Goal: Information Seeking & Learning: Learn about a topic

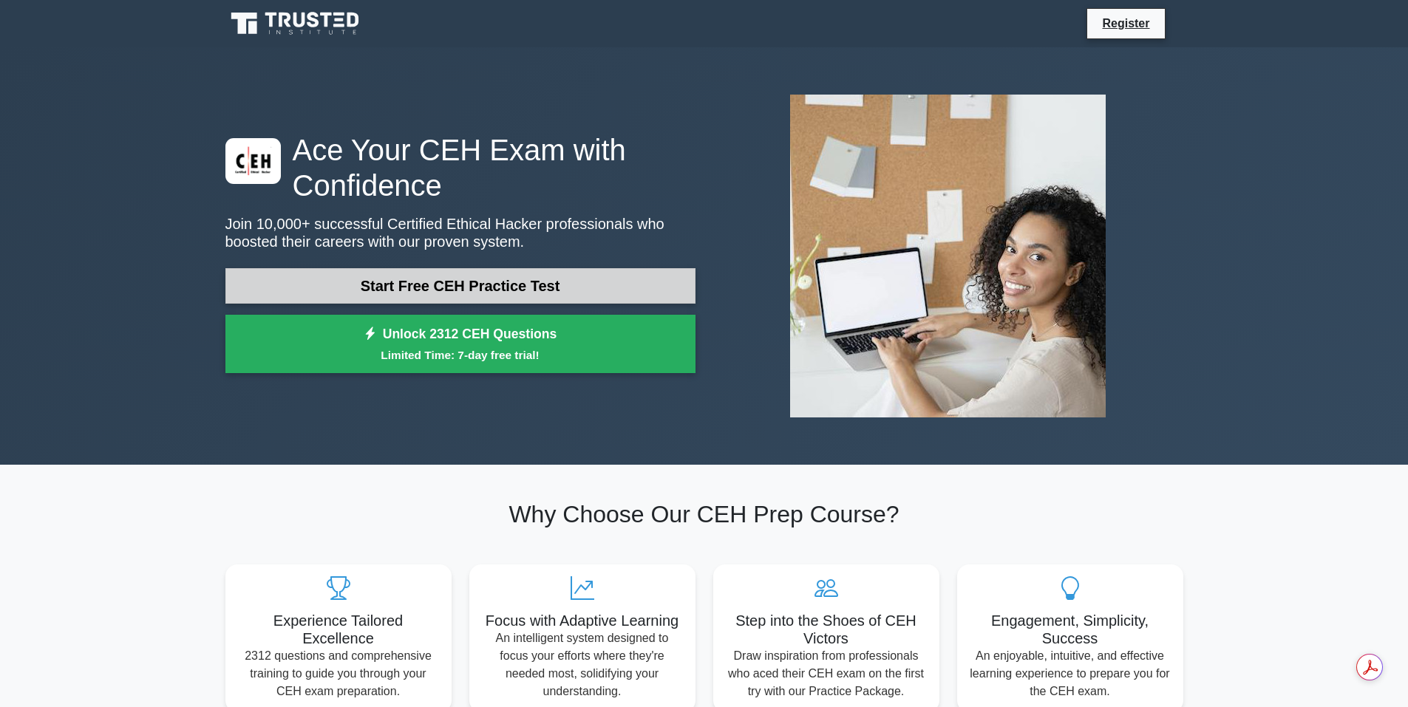
click at [421, 289] on link "Start Free CEH Practice Test" at bounding box center [460, 285] width 470 height 35
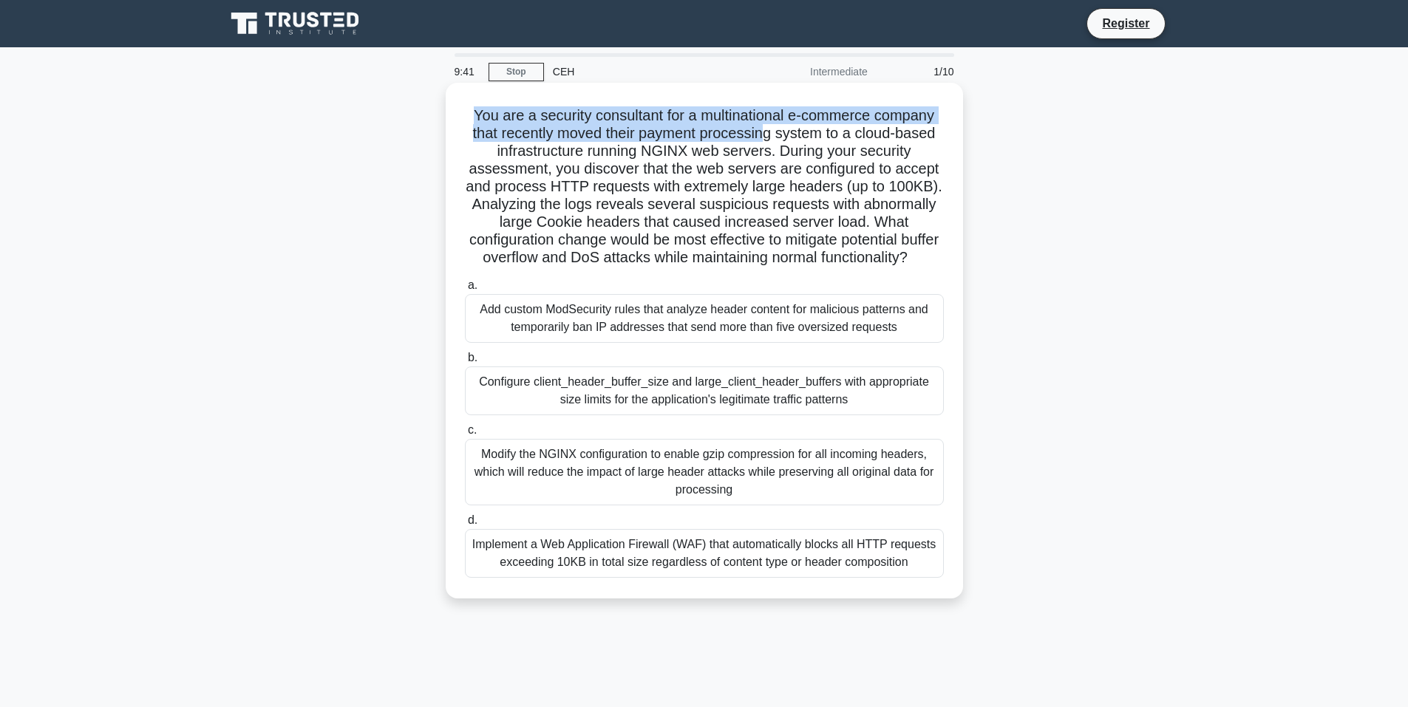
drag, startPoint x: 469, startPoint y: 112, endPoint x: 763, endPoint y: 137, distance: 295.3
type textarea "You are a security consultant for a multinational e-commerce company that recen…"
click at [763, 137] on h5 "You are a security consultant for a multinational e-commerce company that recen…" at bounding box center [705, 186] width 482 height 161
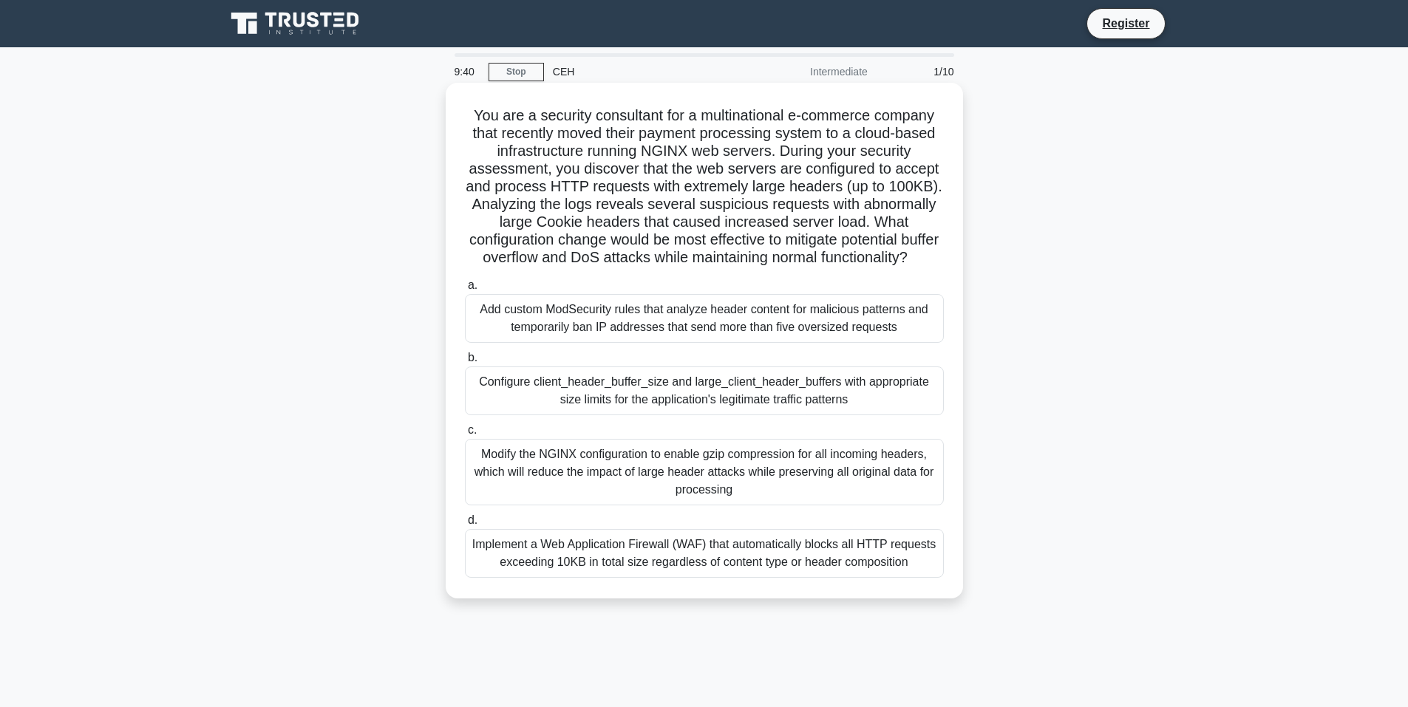
click at [754, 172] on h5 "You are a security consultant for a multinational e-commerce company that recen…" at bounding box center [705, 186] width 482 height 161
drag, startPoint x: 605, startPoint y: 132, endPoint x: 776, endPoint y: 134, distance: 171.5
click at [776, 134] on h5 "You are a security consultant for a multinational e-commerce company that recen…" at bounding box center [705, 186] width 482 height 161
click at [752, 151] on h5 "You are a security consultant for a multinational e-commerce company that recen…" at bounding box center [705, 186] width 482 height 161
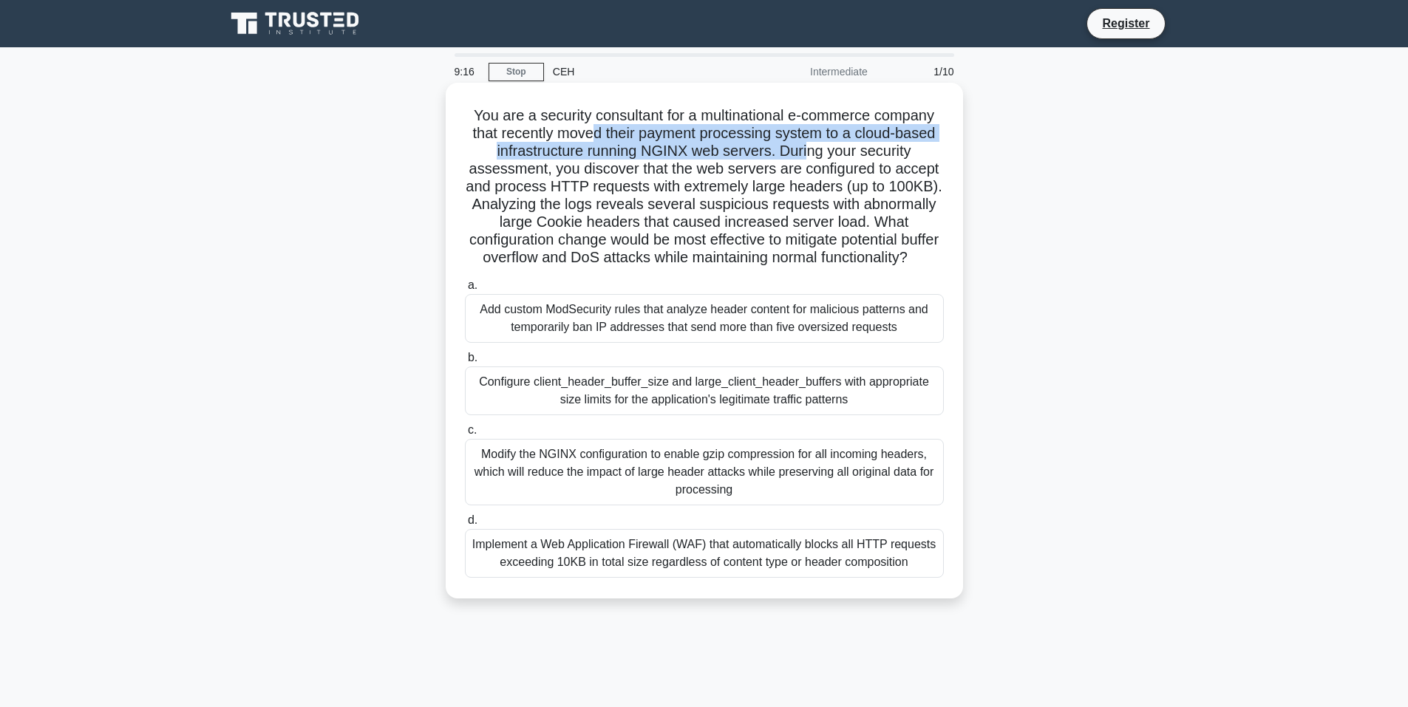
drag, startPoint x: 632, startPoint y: 137, endPoint x: 812, endPoint y: 143, distance: 180.5
click at [812, 143] on h5 "You are a security consultant for a multinational e-commerce company that recen…" at bounding box center [705, 186] width 482 height 161
click at [810, 149] on h5 "You are a security consultant for a multinational e-commerce company that recen…" at bounding box center [705, 186] width 482 height 161
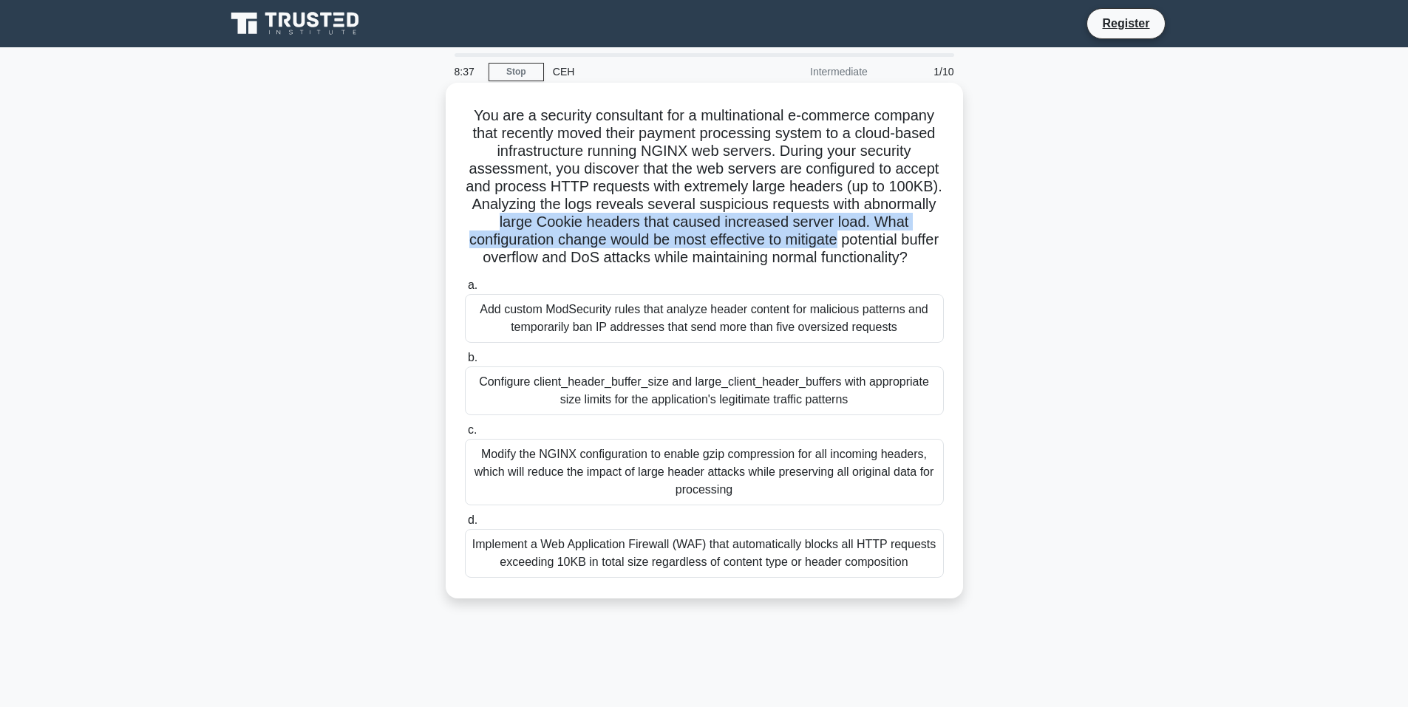
drag, startPoint x: 489, startPoint y: 220, endPoint x: 867, endPoint y: 231, distance: 378.7
click at [867, 232] on h5 "You are a security consultant for a multinational e-commerce company that recen…" at bounding box center [705, 186] width 482 height 161
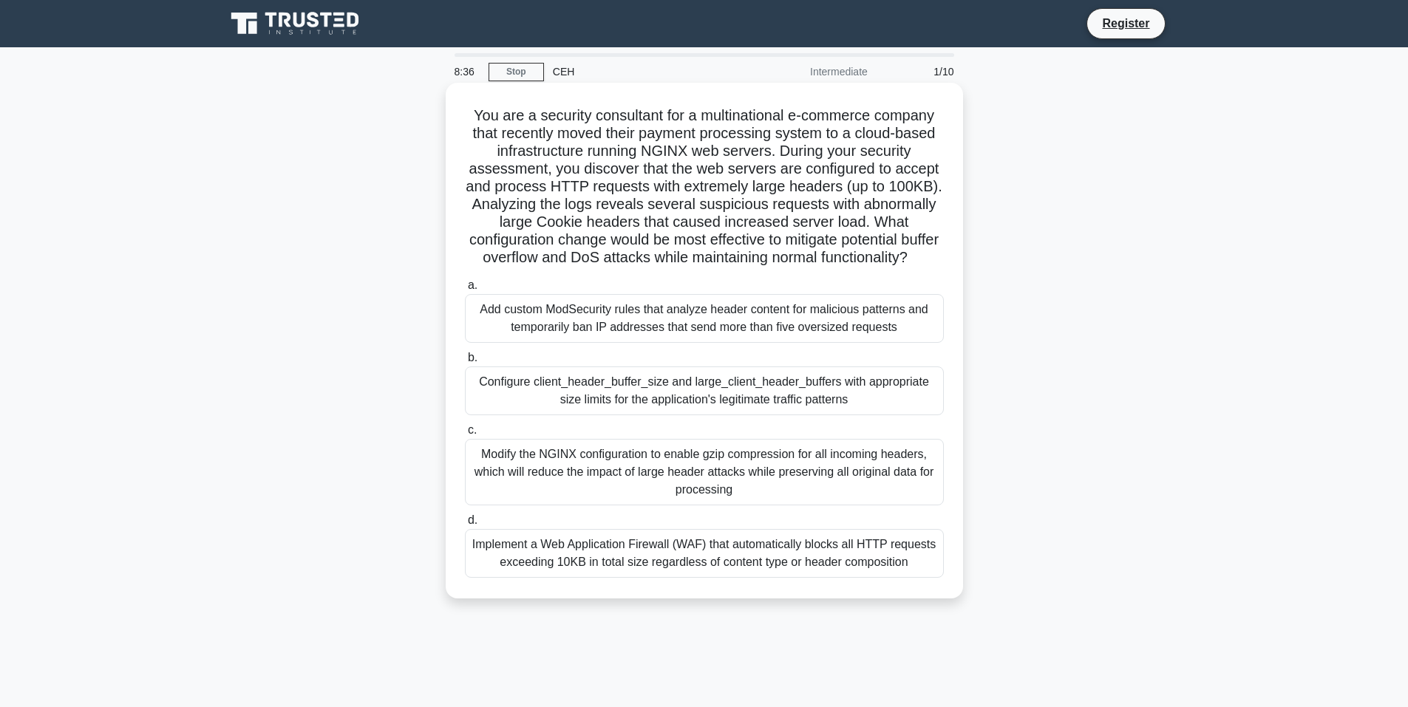
drag, startPoint x: 625, startPoint y: 283, endPoint x: 552, endPoint y: 272, distance: 74.0
click at [624, 268] on h5 "You are a security consultant for a multinational e-commerce company that recen…" at bounding box center [705, 186] width 482 height 161
drag, startPoint x: 551, startPoint y: 332, endPoint x: 838, endPoint y: 334, distance: 286.8
click at [838, 334] on div "Add custom ModSecurity rules that analyze header content for malicious patterns…" at bounding box center [704, 318] width 479 height 49
click at [800, 343] on div "Add custom ModSecurity rules that analyze header content for malicious patterns…" at bounding box center [704, 318] width 479 height 49
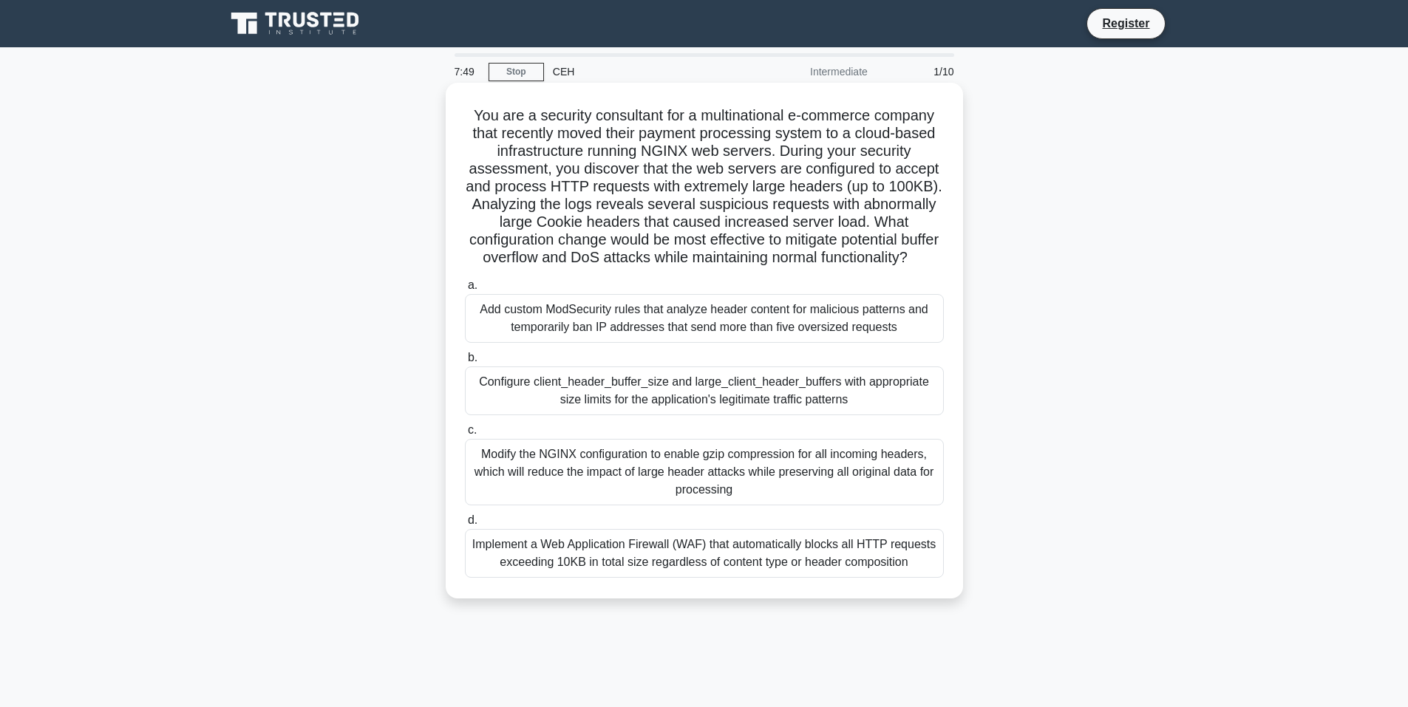
click at [465, 291] on input "a. Add custom ModSecurity rules that analyze header content for malicious patte…" at bounding box center [465, 286] width 0 height 10
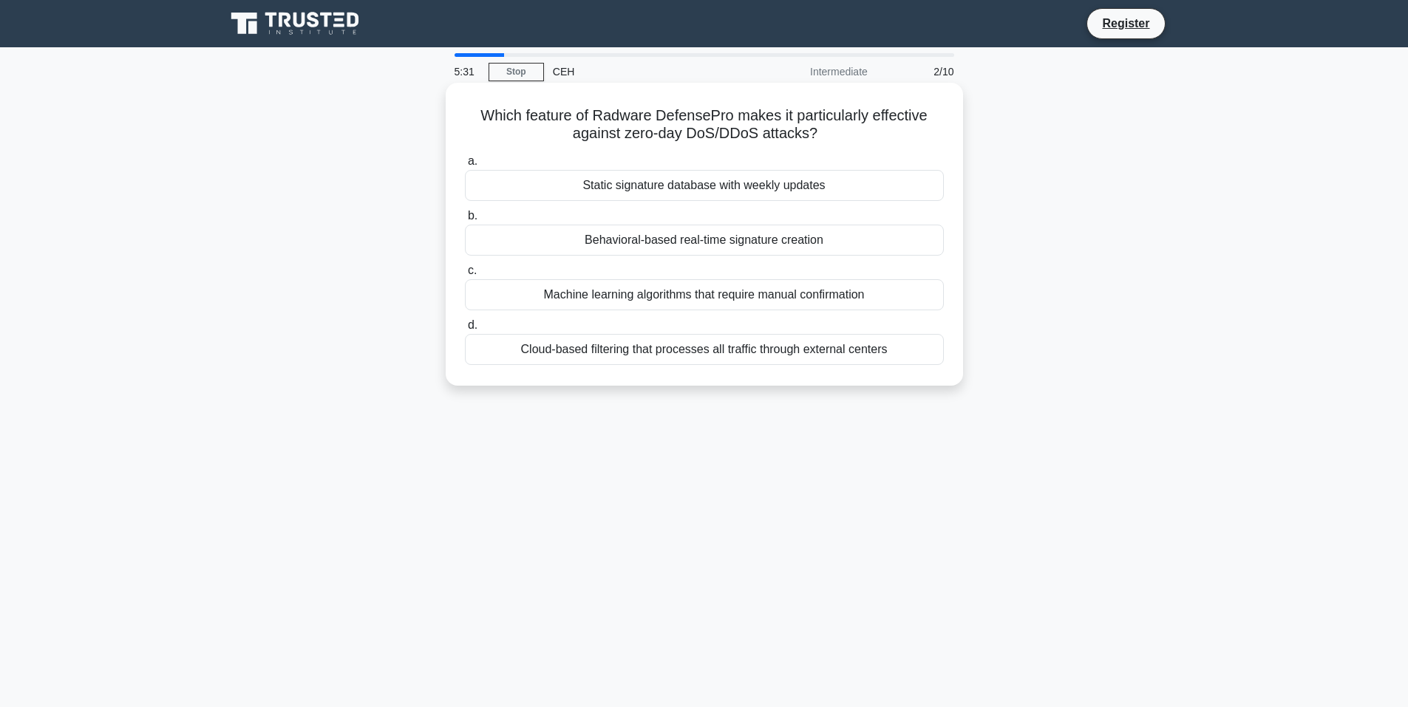
click at [659, 245] on div "Behavioral-based real-time signature creation" at bounding box center [704, 240] width 479 height 31
click at [465, 221] on input "b. Behavioral-based real-time signature creation" at bounding box center [465, 216] width 0 height 10
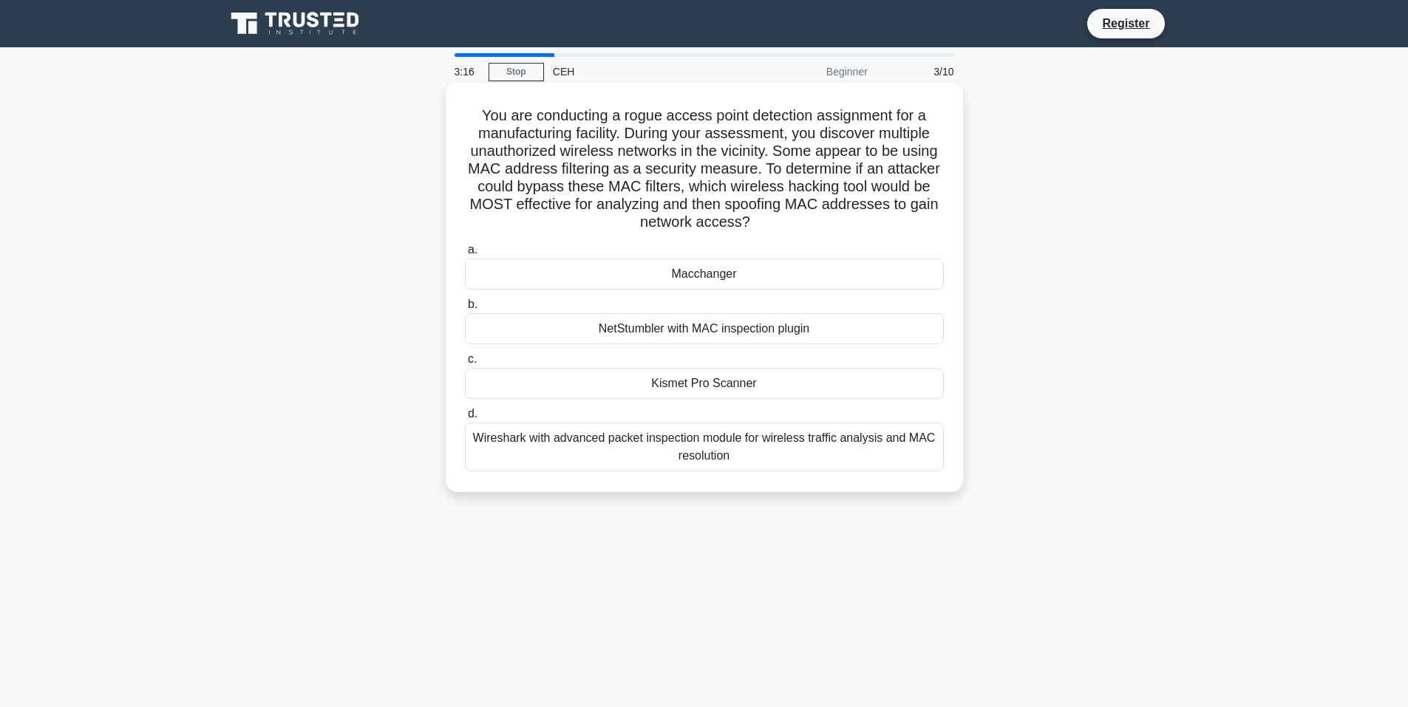
click at [712, 266] on div "Macchanger" at bounding box center [704, 274] width 479 height 31
click at [465, 255] on input "a. Macchanger" at bounding box center [465, 250] width 0 height 10
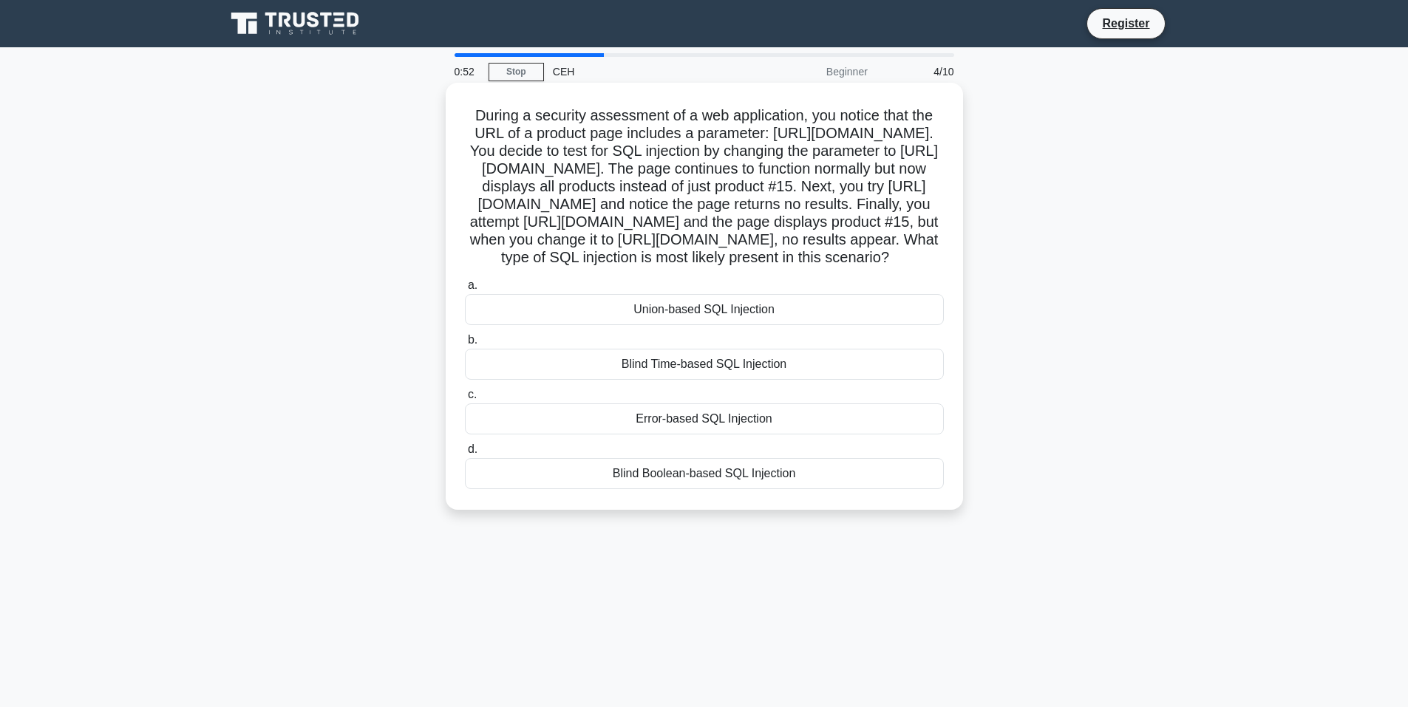
drag, startPoint x: 474, startPoint y: 111, endPoint x: 895, endPoint y: 346, distance: 481.9
click at [895, 268] on h5 "During a security assessment of a web application, you notice that the URL of a…" at bounding box center [705, 186] width 482 height 161
copy h5 "During a security assessment of a web application, you notice that the URL of a…"
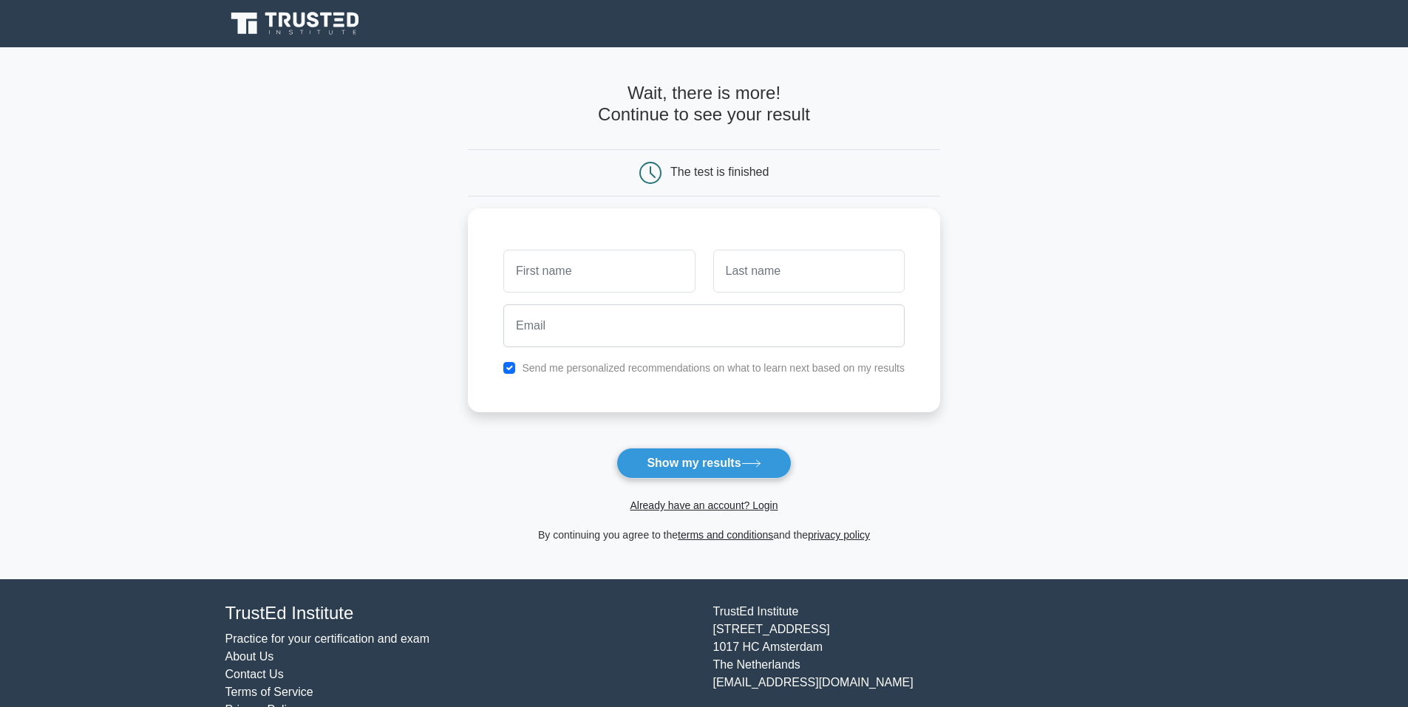
drag, startPoint x: 157, startPoint y: 1, endPoint x: 393, endPoint y: 160, distance: 285.0
click at [393, 160] on main "Wait, there is more! Continue to see your result The test is finished and the" at bounding box center [704, 313] width 1408 height 532
click at [596, 258] on input "text" at bounding box center [598, 267] width 191 height 43
click at [694, 466] on button "Show my results" at bounding box center [704, 463] width 174 height 31
type input "kdkhg"
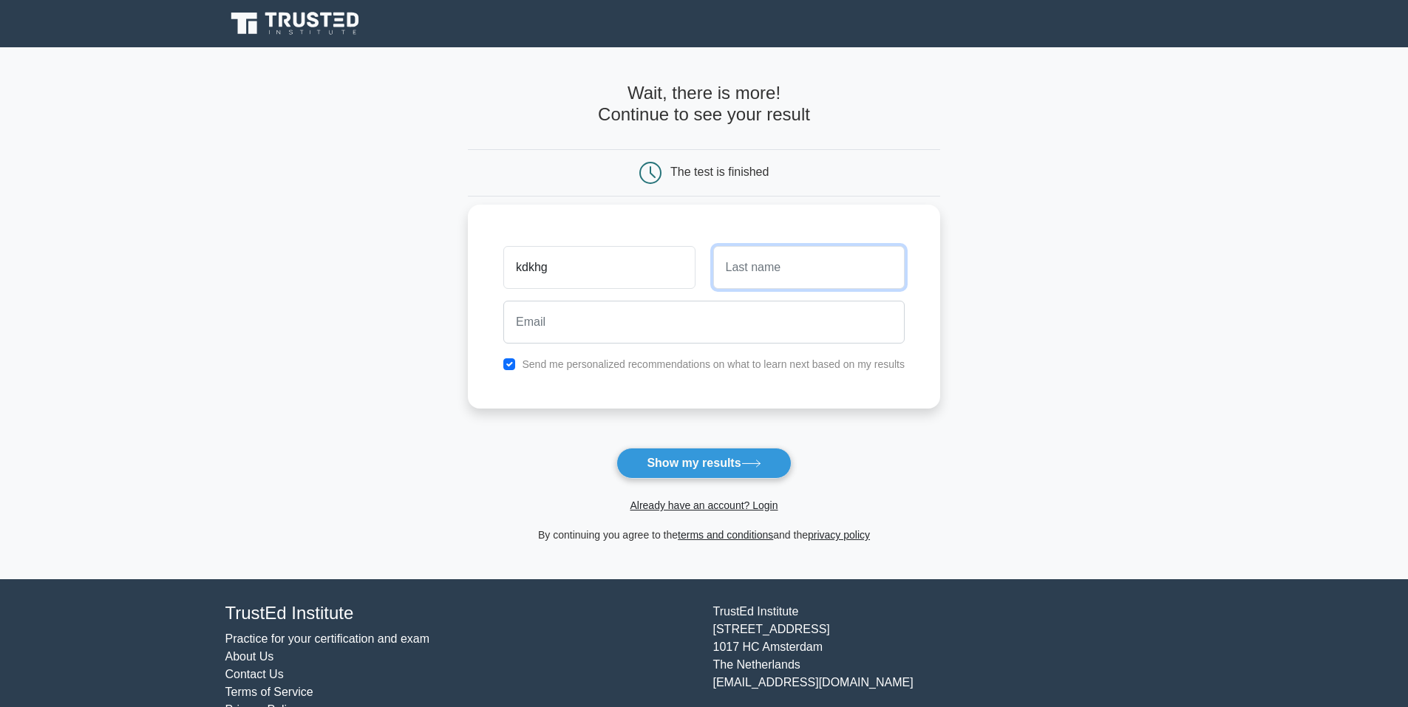
click at [747, 255] on input "text" at bounding box center [808, 267] width 191 height 43
type input "jdbdjf"
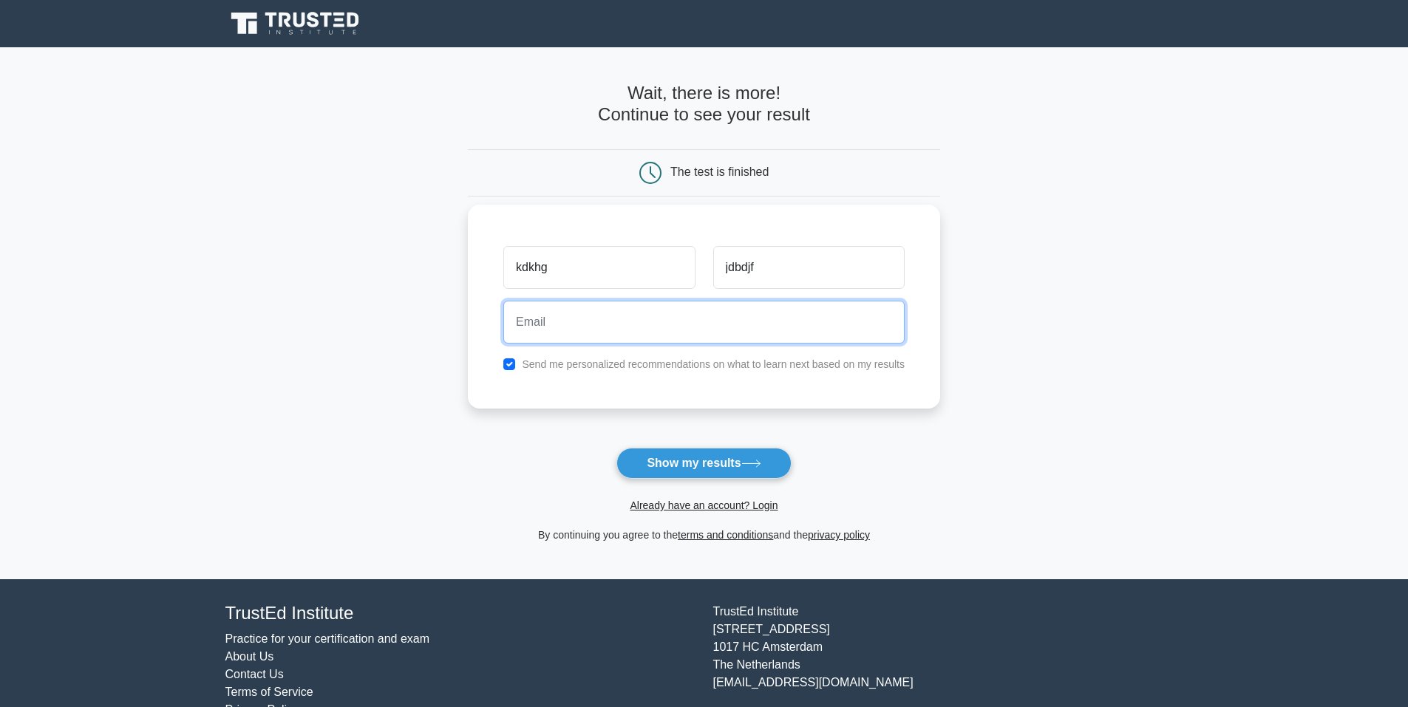
click at [602, 336] on input "email" at bounding box center [703, 322] width 401 height 43
click at [657, 325] on input "email" at bounding box center [703, 322] width 401 height 43
paste input "jajimoy712@dextrago.com"
click at [669, 333] on input "jajimoy712@dextrago.com" at bounding box center [703, 322] width 401 height 43
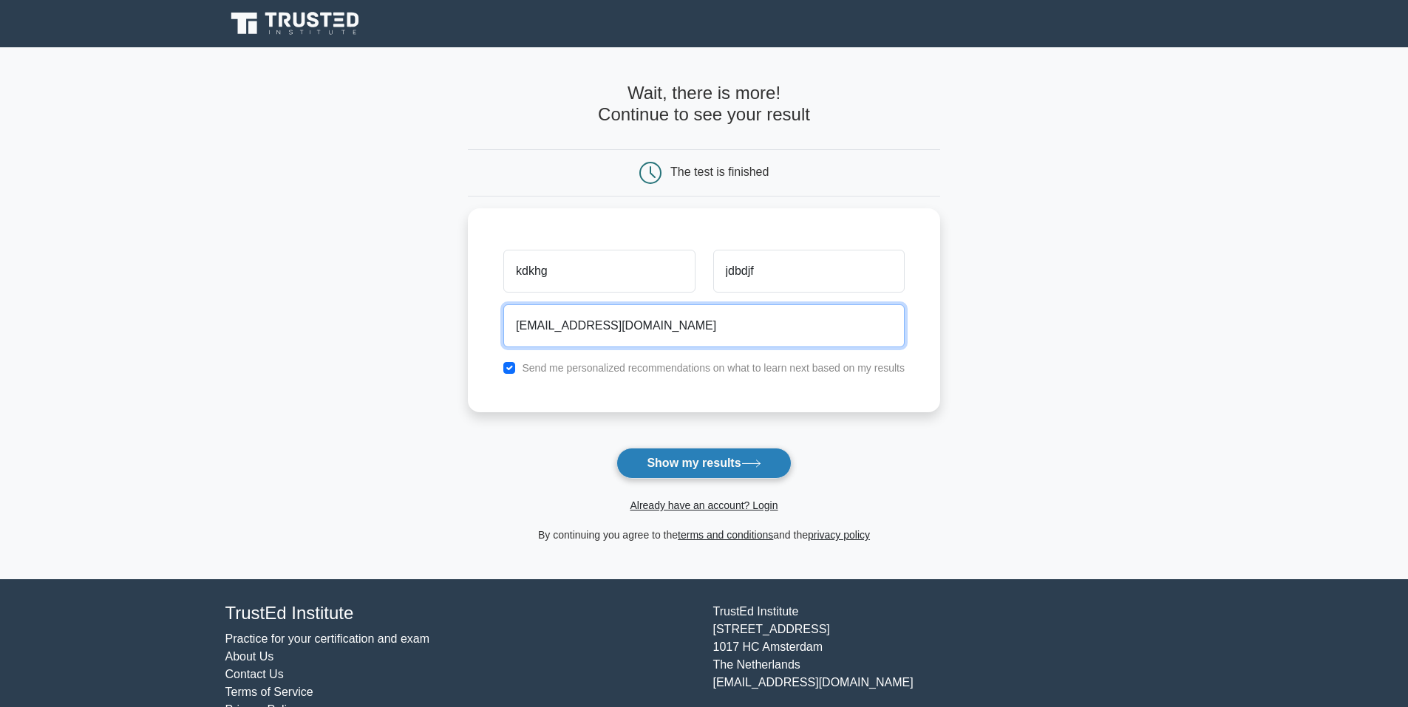
type input "jajimoy712@dextrago.com"
click at [754, 464] on icon at bounding box center [751, 464] width 20 height 8
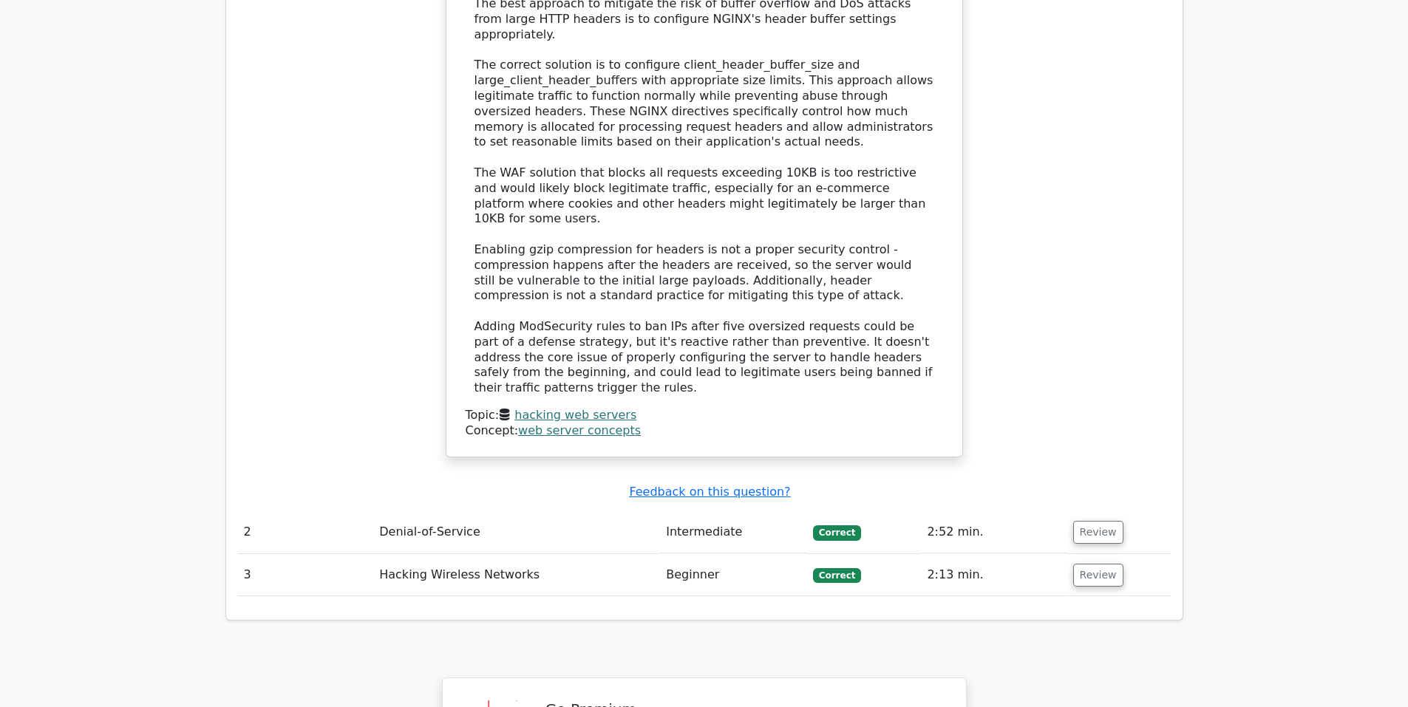
scroll to position [0, 9]
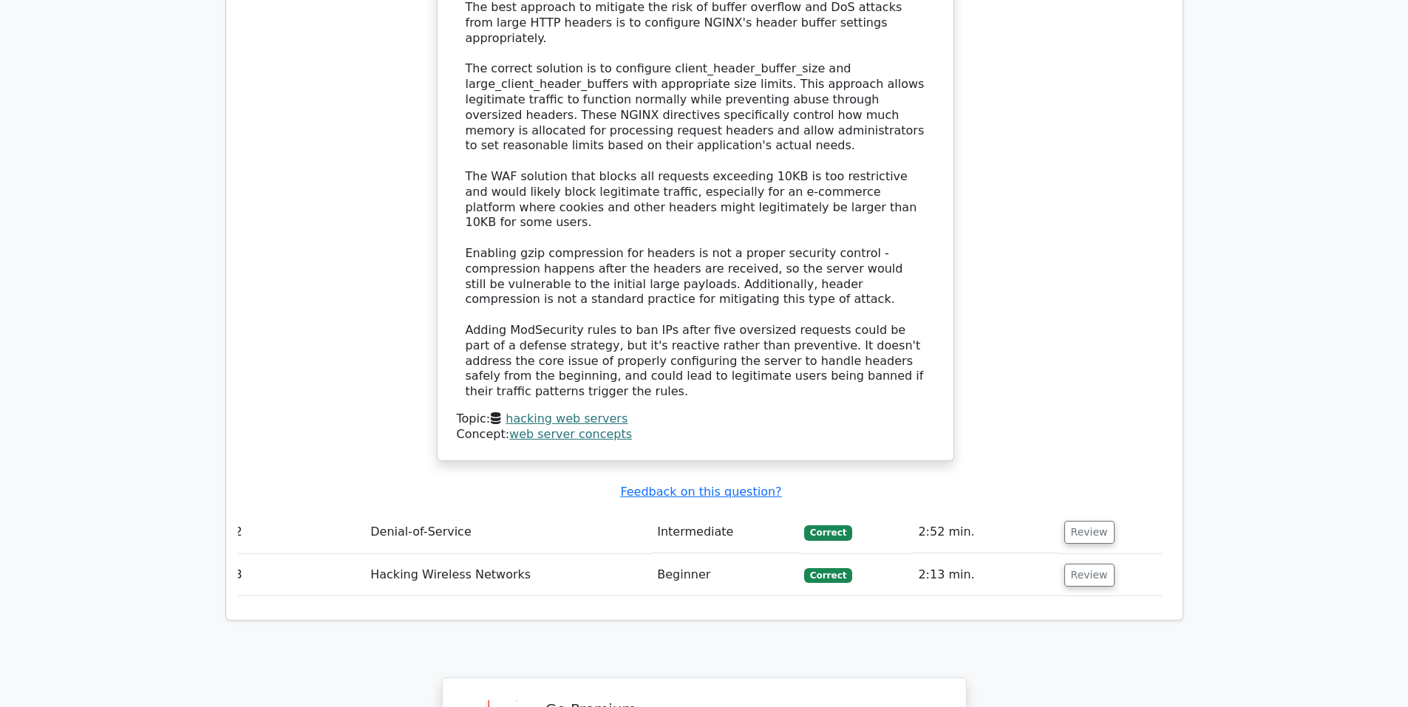
click at [582, 512] on td "Denial-of-Service" at bounding box center [507, 533] width 287 height 42
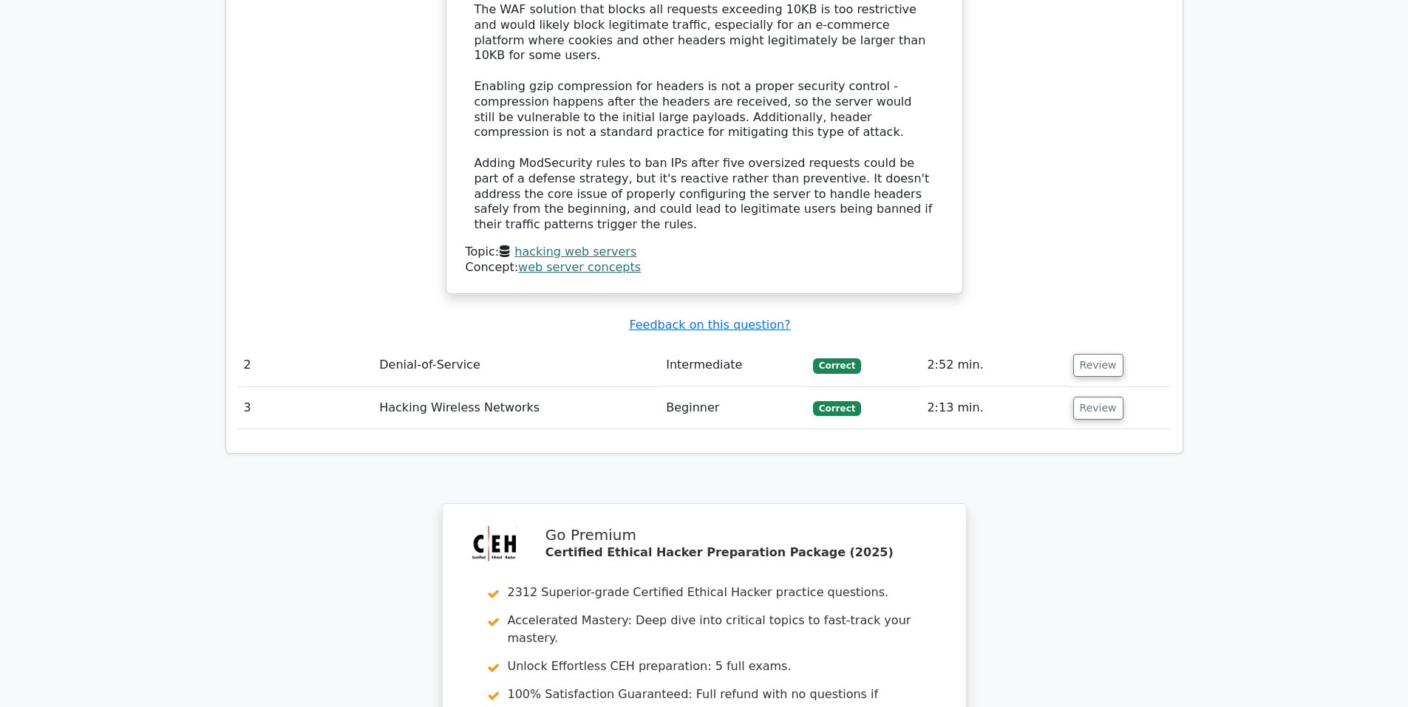
scroll to position [1948, 0]
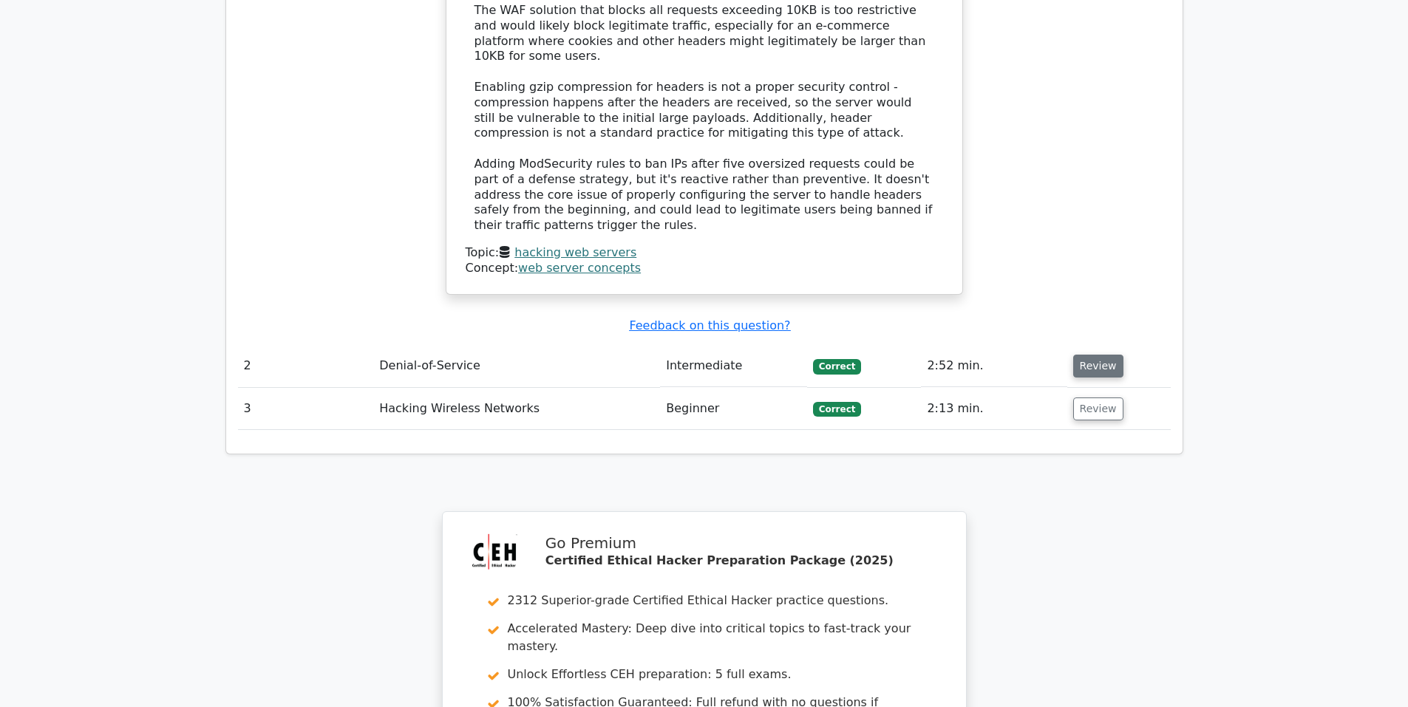
click at [1093, 355] on button "Review" at bounding box center [1098, 366] width 50 height 23
click at [451, 345] on td "Denial-of-Service" at bounding box center [516, 366] width 287 height 42
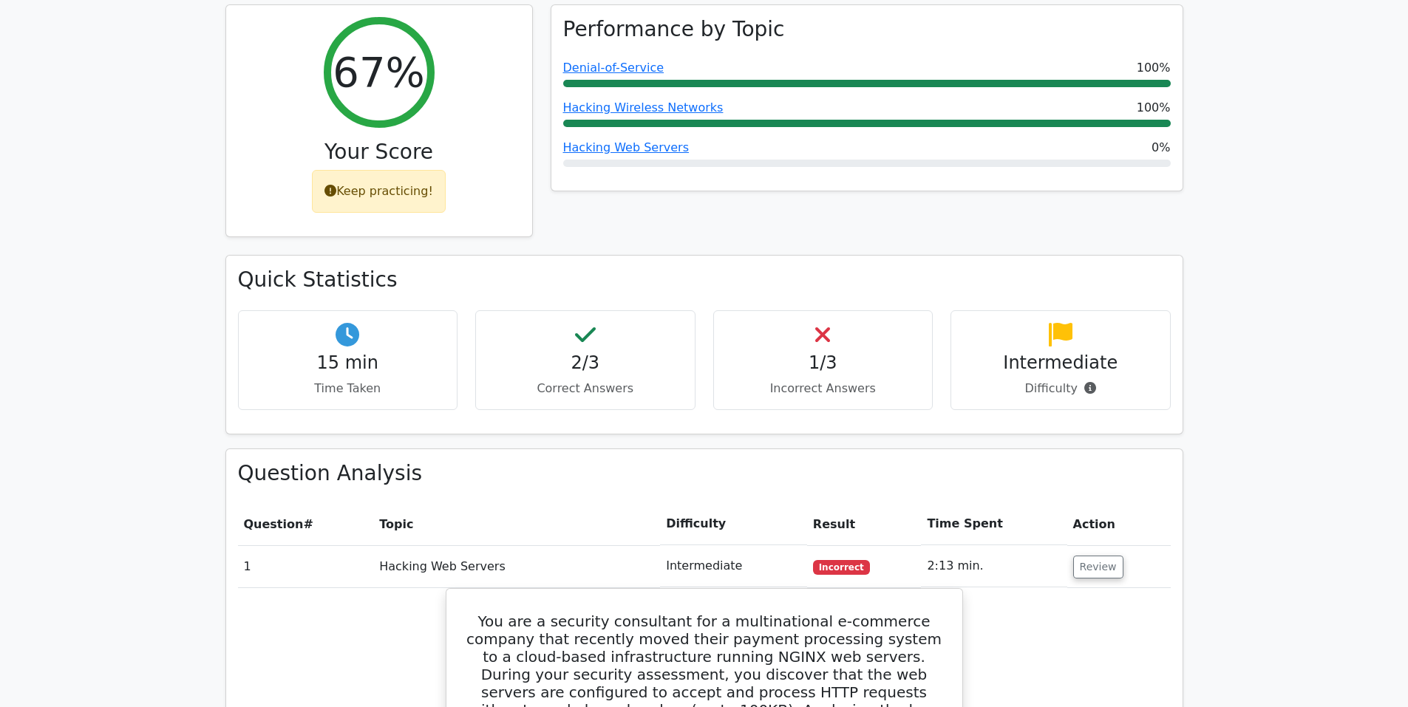
scroll to position [606, 0]
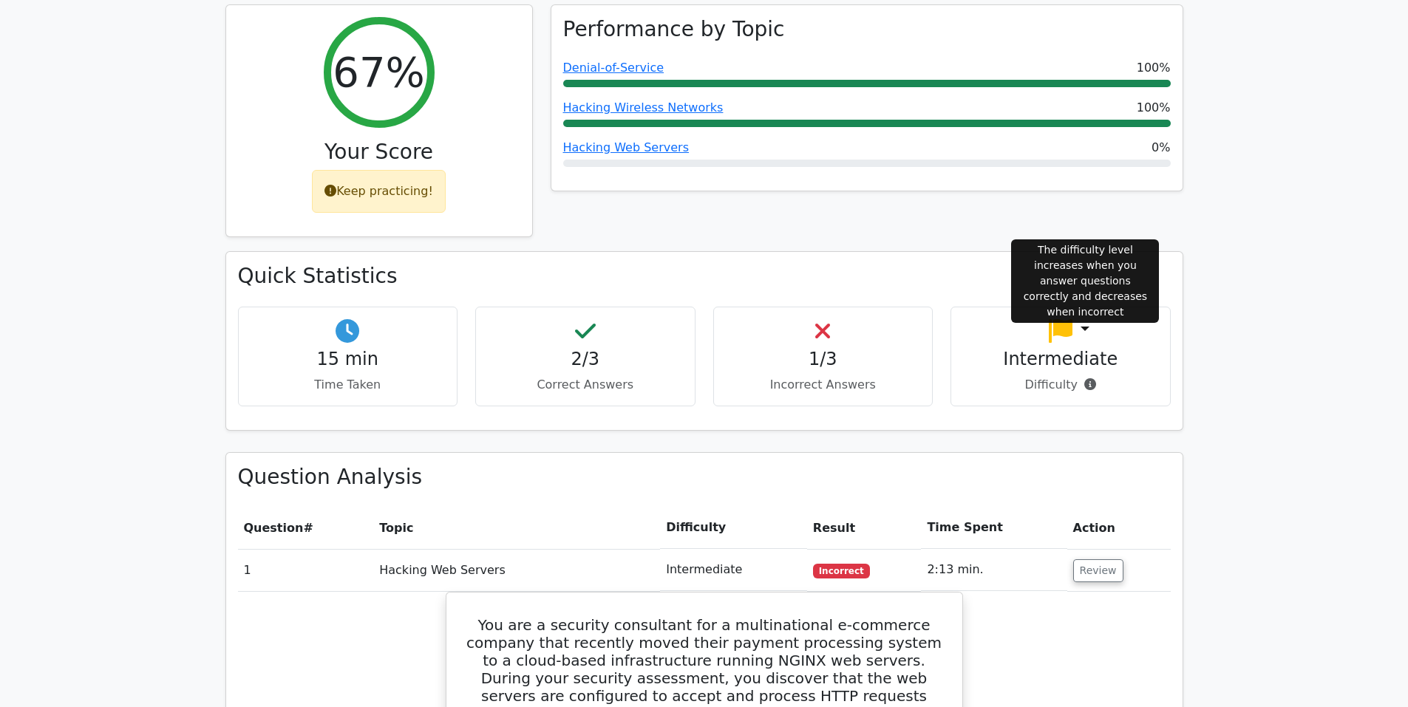
click at [1087, 379] on icon at bounding box center [1090, 385] width 12 height 12
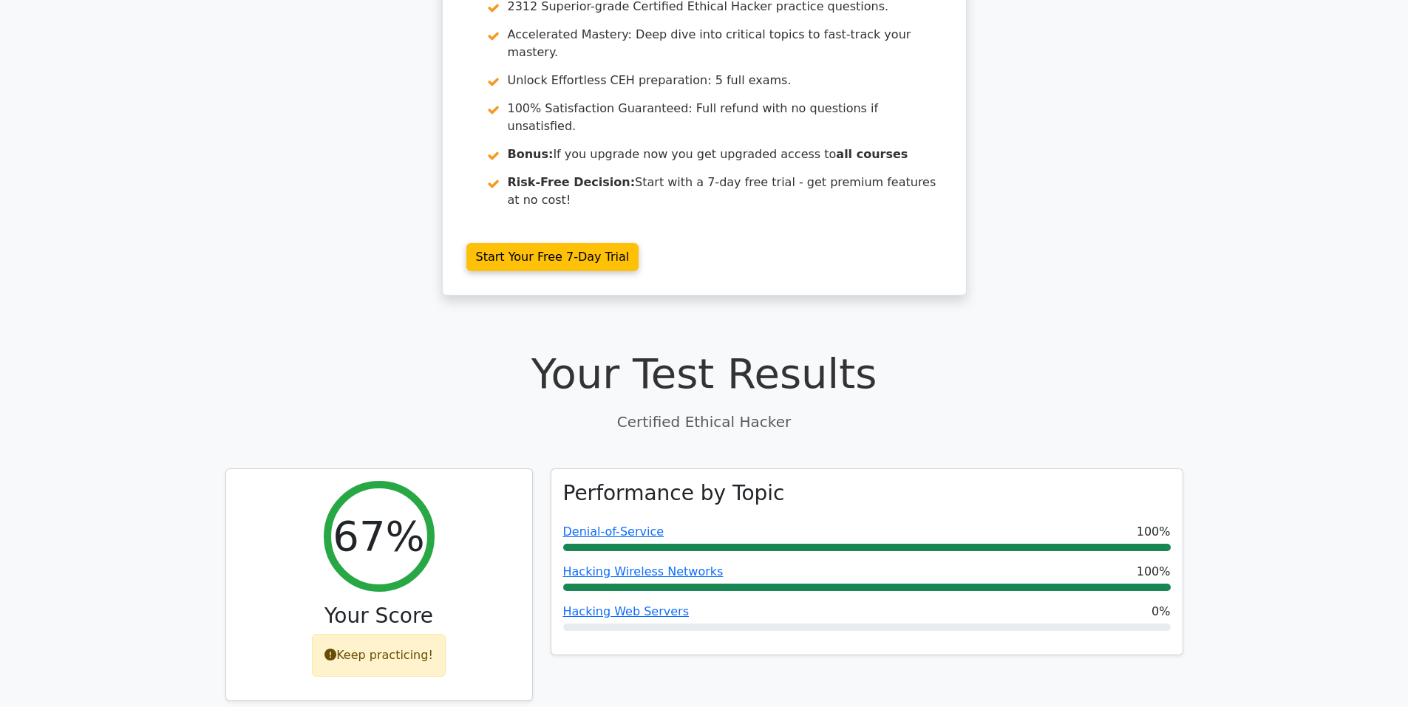
scroll to position [0, 0]
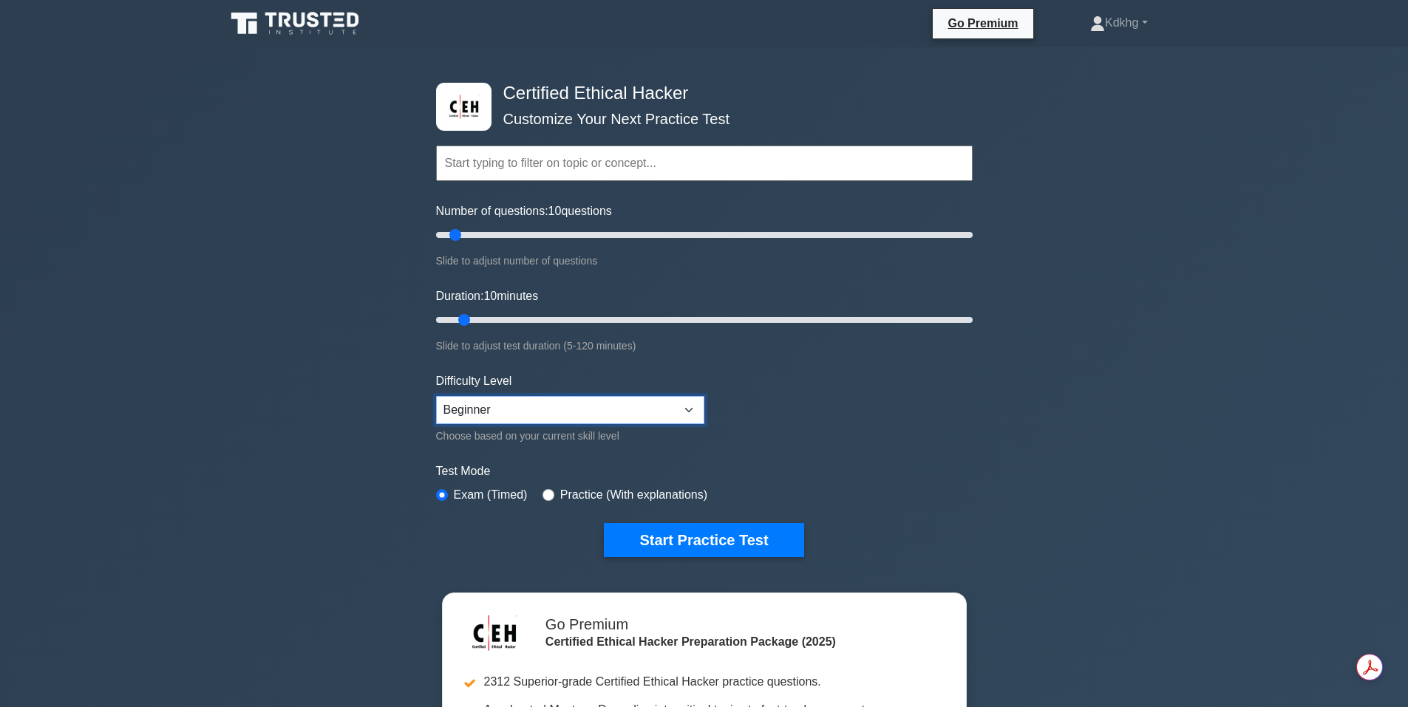
click at [529, 421] on select "Beginner Intermediate Expert" at bounding box center [570, 410] width 268 height 28
click at [436, 396] on select "Beginner Intermediate Expert" at bounding box center [570, 410] width 268 height 28
click at [475, 404] on select "Beginner Intermediate Expert" at bounding box center [570, 410] width 268 height 28
click at [529, 413] on select "Beginner Intermediate Expert" at bounding box center [570, 410] width 268 height 28
click at [551, 492] on div "Practice (With explanations)" at bounding box center [625, 495] width 165 height 18
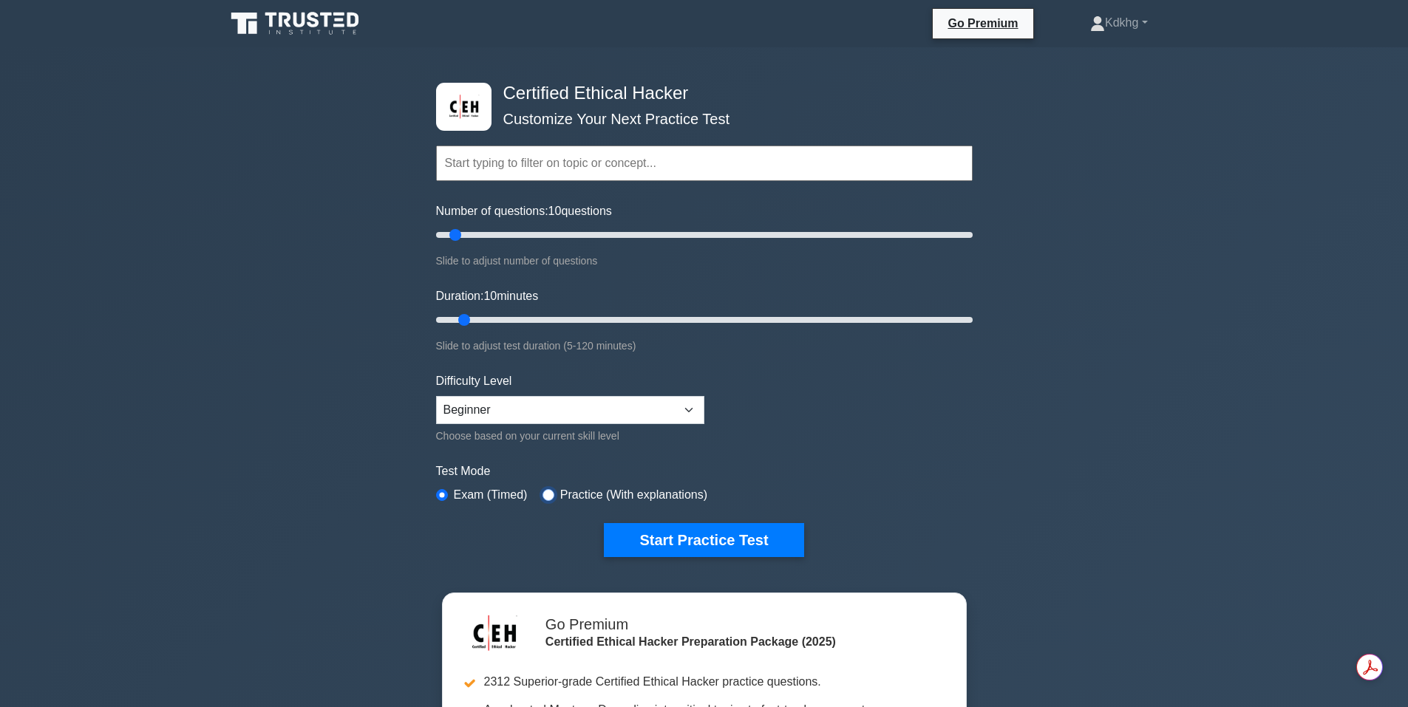
click at [544, 492] on input "radio" at bounding box center [549, 495] width 12 height 12
radio input "true"
click at [650, 537] on button "Start Practice Test" at bounding box center [704, 540] width 200 height 34
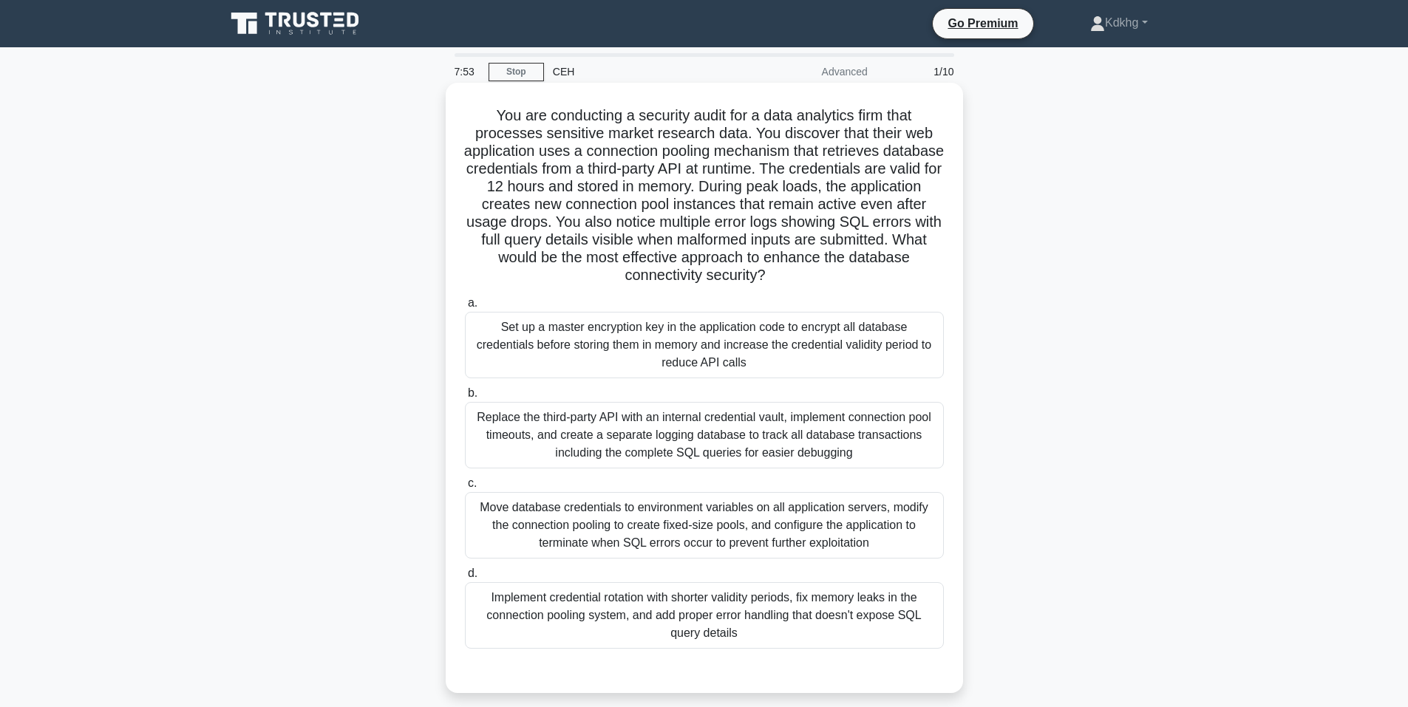
click at [597, 453] on div "Replace the third-party API with an internal credential vault, implement connec…" at bounding box center [704, 435] width 479 height 67
click at [465, 398] on input "b. Replace the third-party API with an internal credential vault, implement con…" at bounding box center [465, 394] width 0 height 10
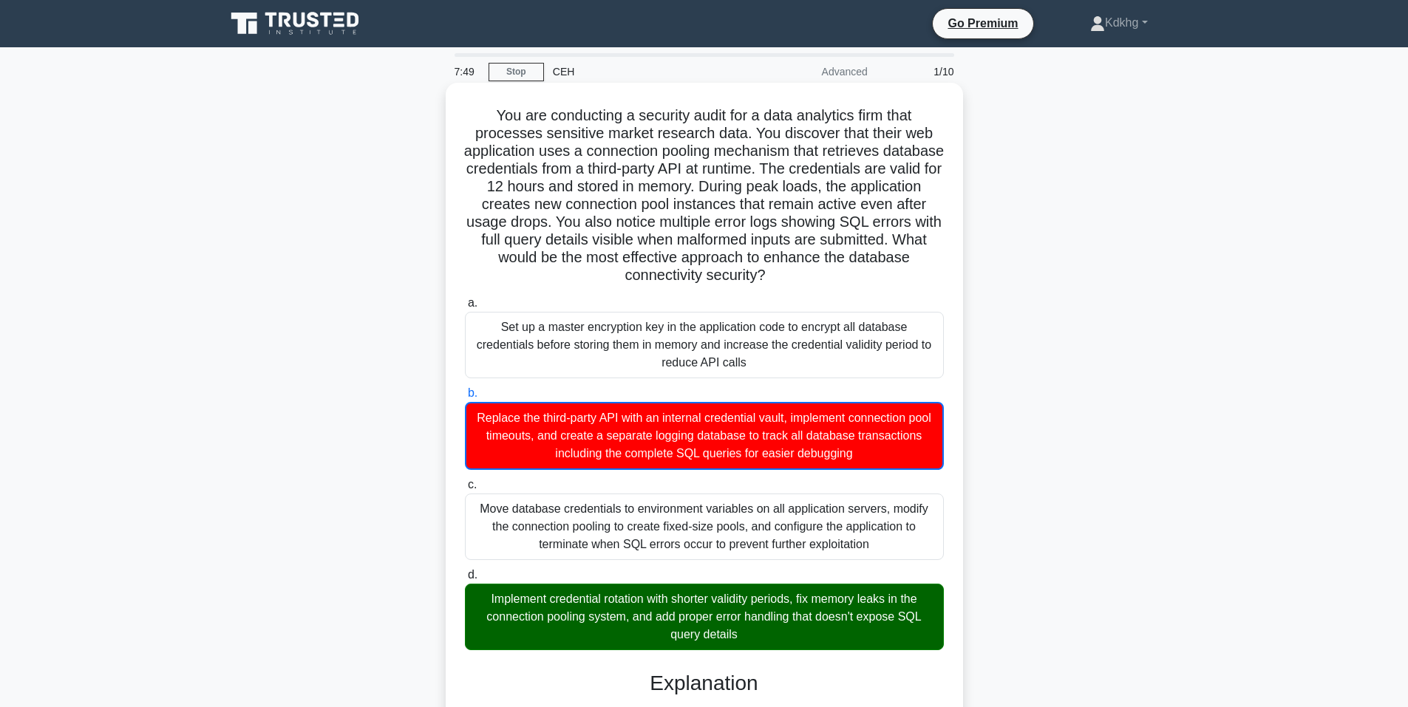
click at [682, 608] on div "Implement credential rotation with shorter validity periods, fix memory leaks i…" at bounding box center [704, 617] width 479 height 67
click at [465, 580] on input "d. Implement credential rotation with shorter validity periods, fix memory leak…" at bounding box center [465, 576] width 0 height 10
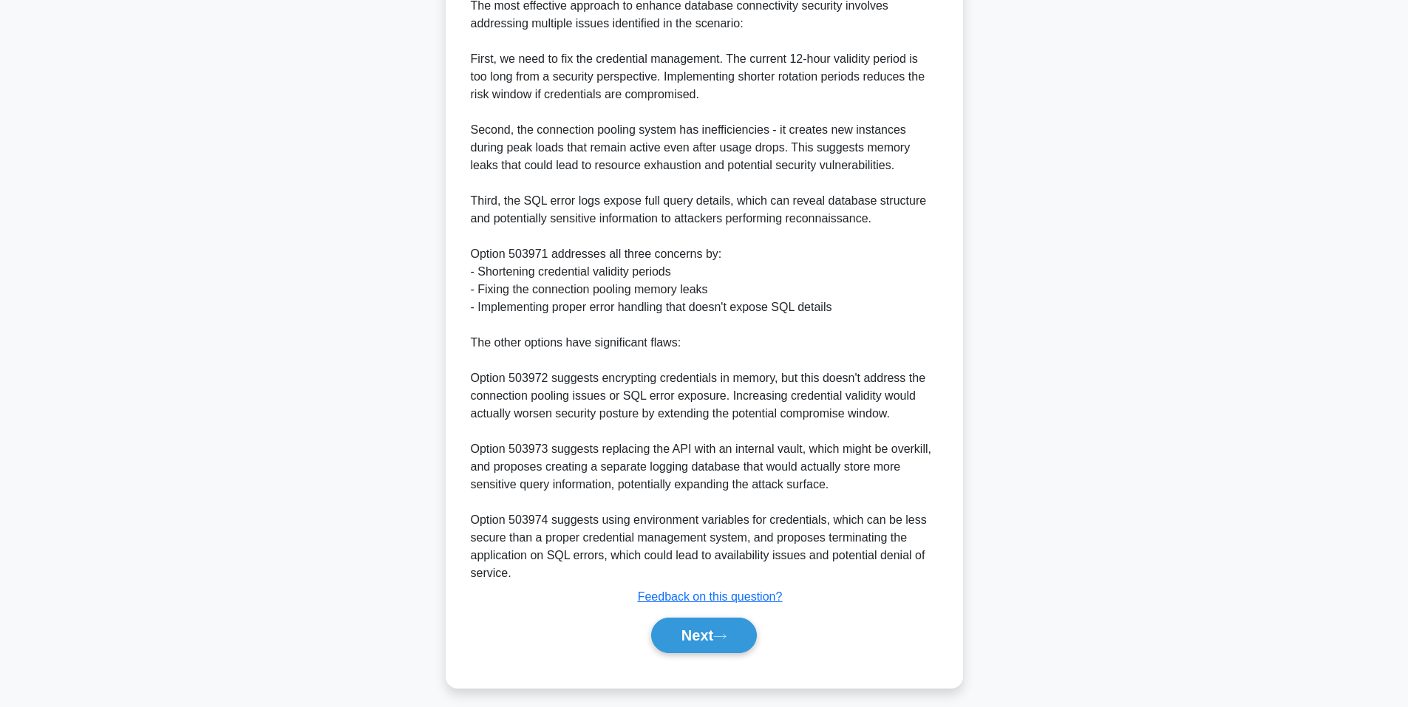
scroll to position [719, 0]
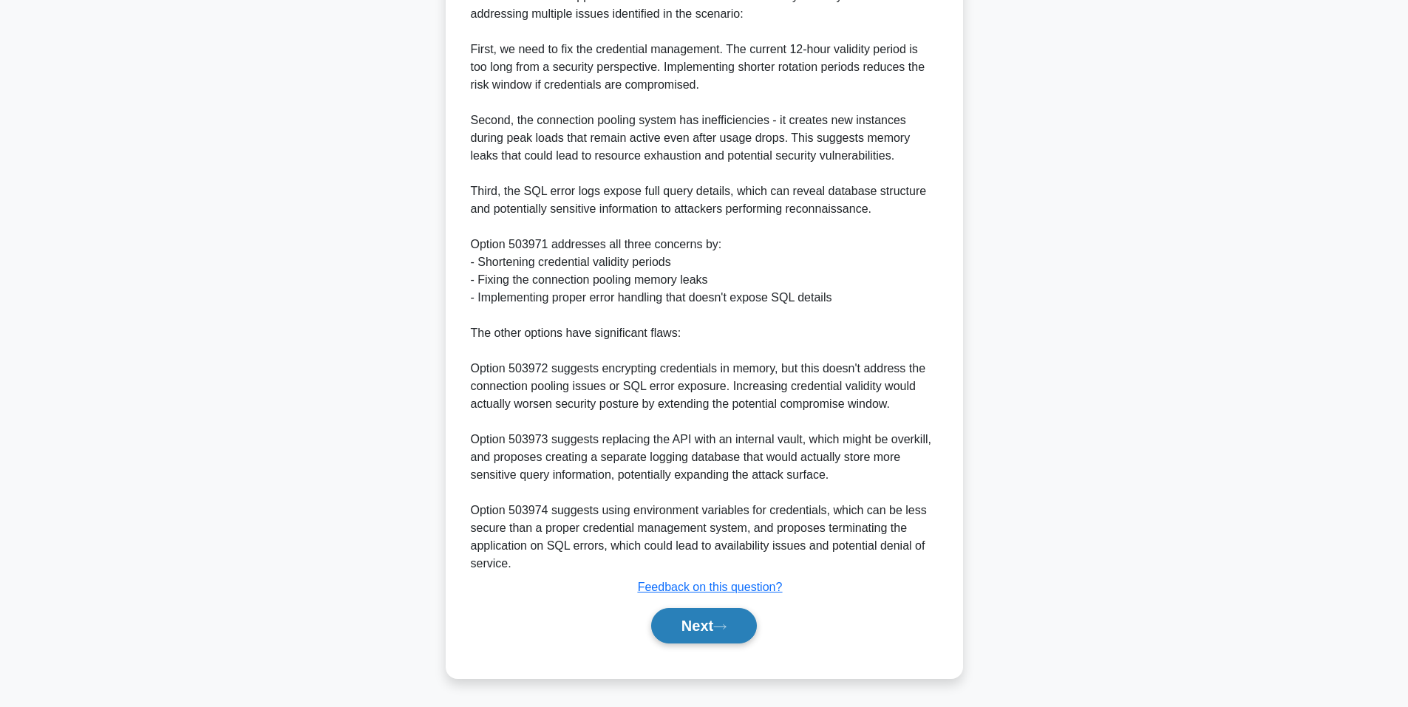
click at [695, 631] on button "Next" at bounding box center [704, 625] width 106 height 35
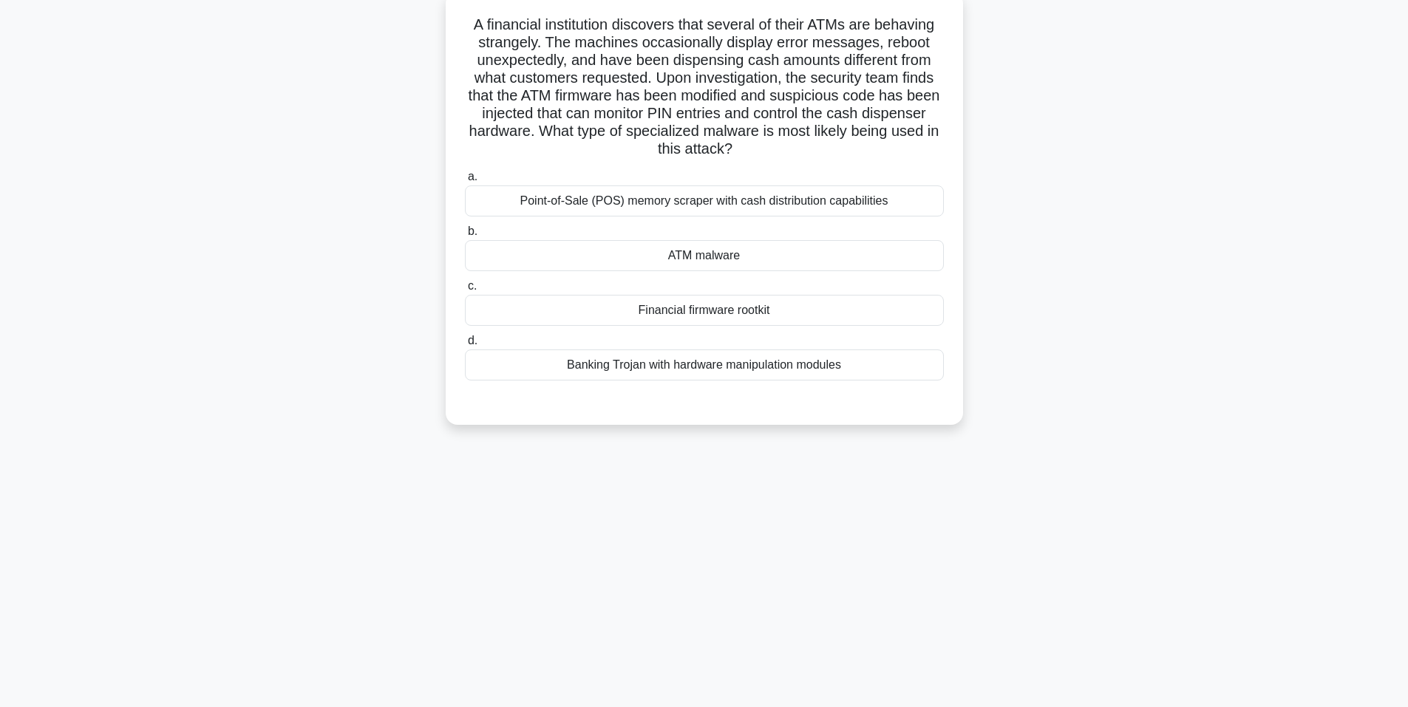
click at [632, 251] on div "ATM malware" at bounding box center [704, 255] width 479 height 31
click at [465, 237] on input "b. ATM malware" at bounding box center [465, 232] width 0 height 10
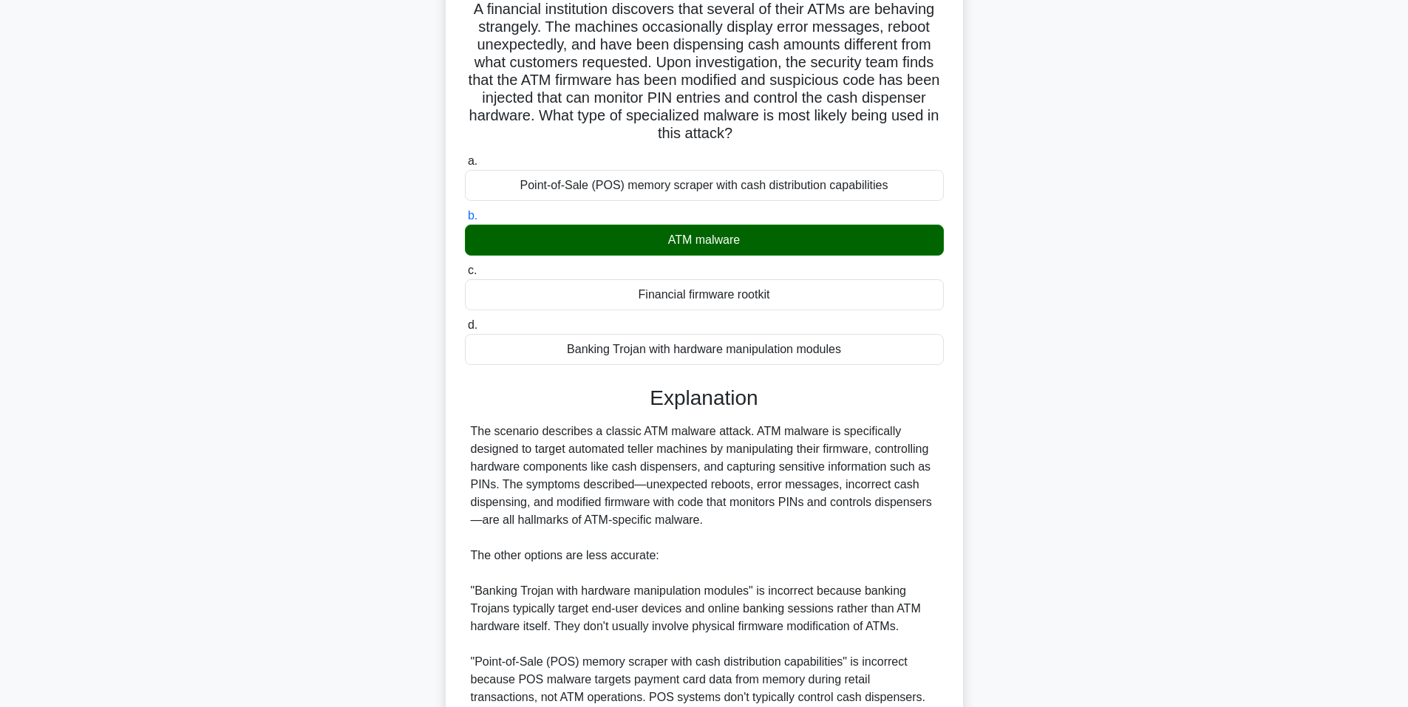
scroll to position [329, 0]
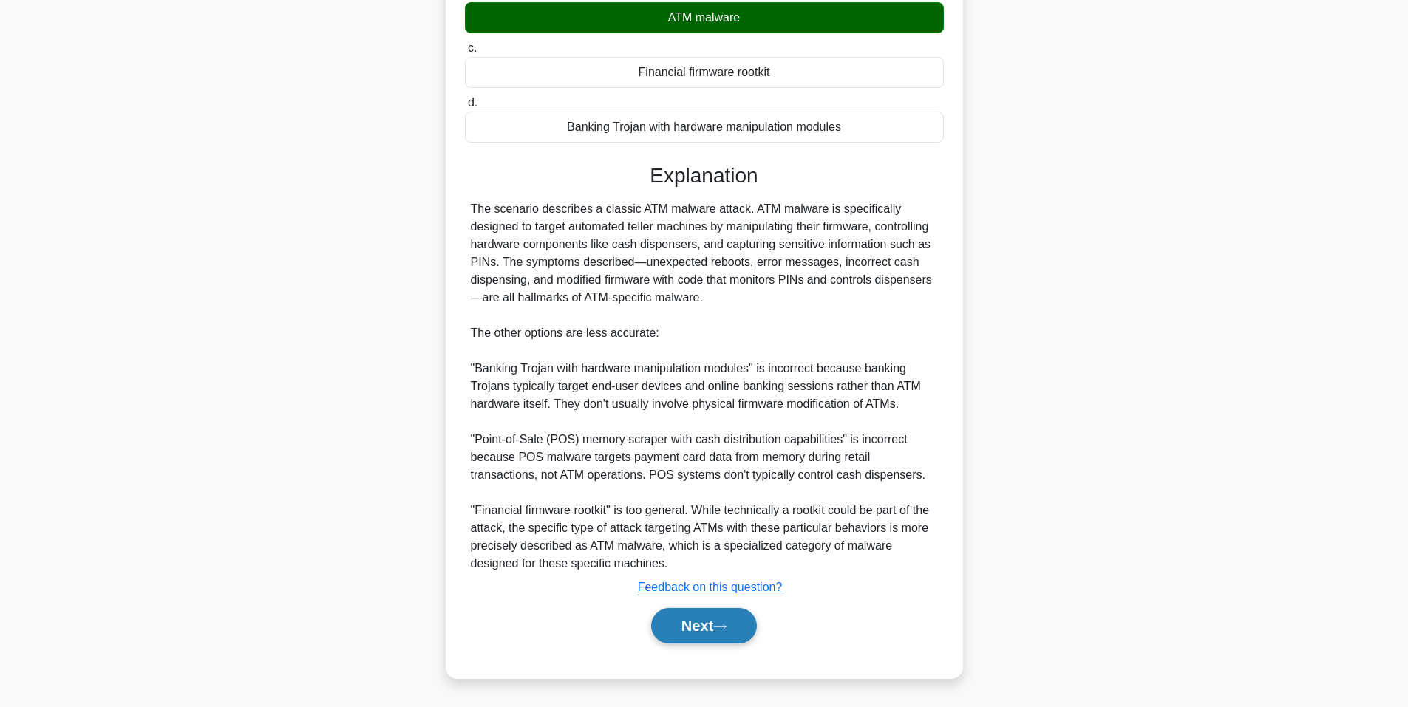
click at [713, 634] on button "Next" at bounding box center [704, 625] width 106 height 35
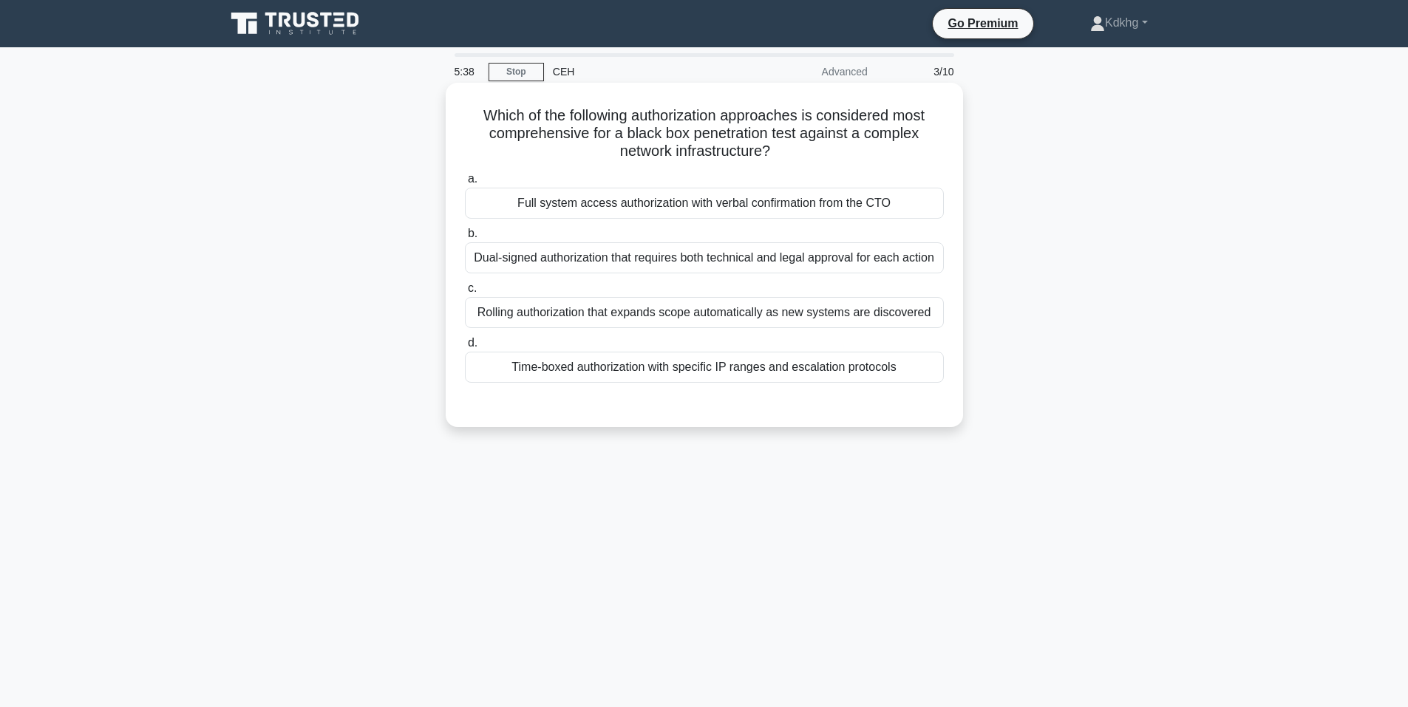
click at [684, 212] on div "Full system access authorization with verbal confirmation from the CTO" at bounding box center [704, 203] width 479 height 31
click at [465, 184] on input "a. Full system access authorization with verbal confirmation from the CTO" at bounding box center [465, 179] width 0 height 10
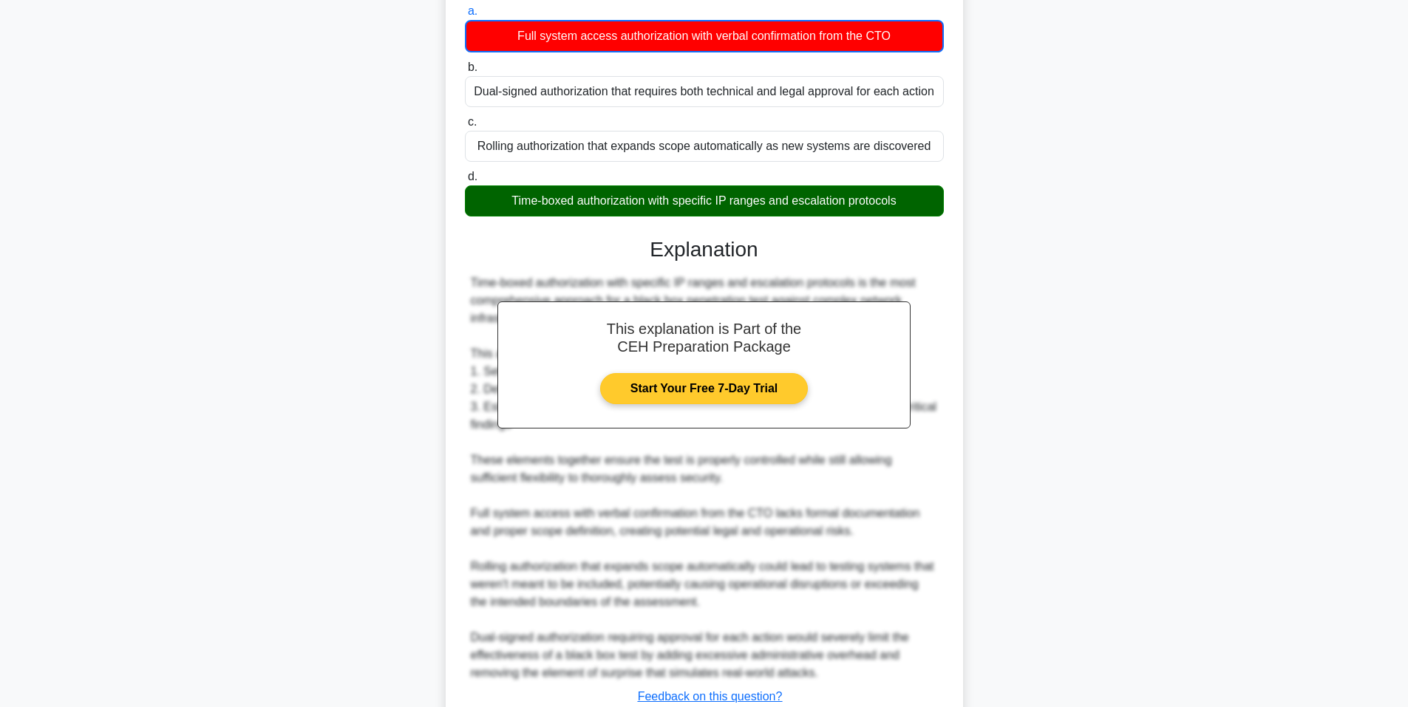
scroll to position [277, 0]
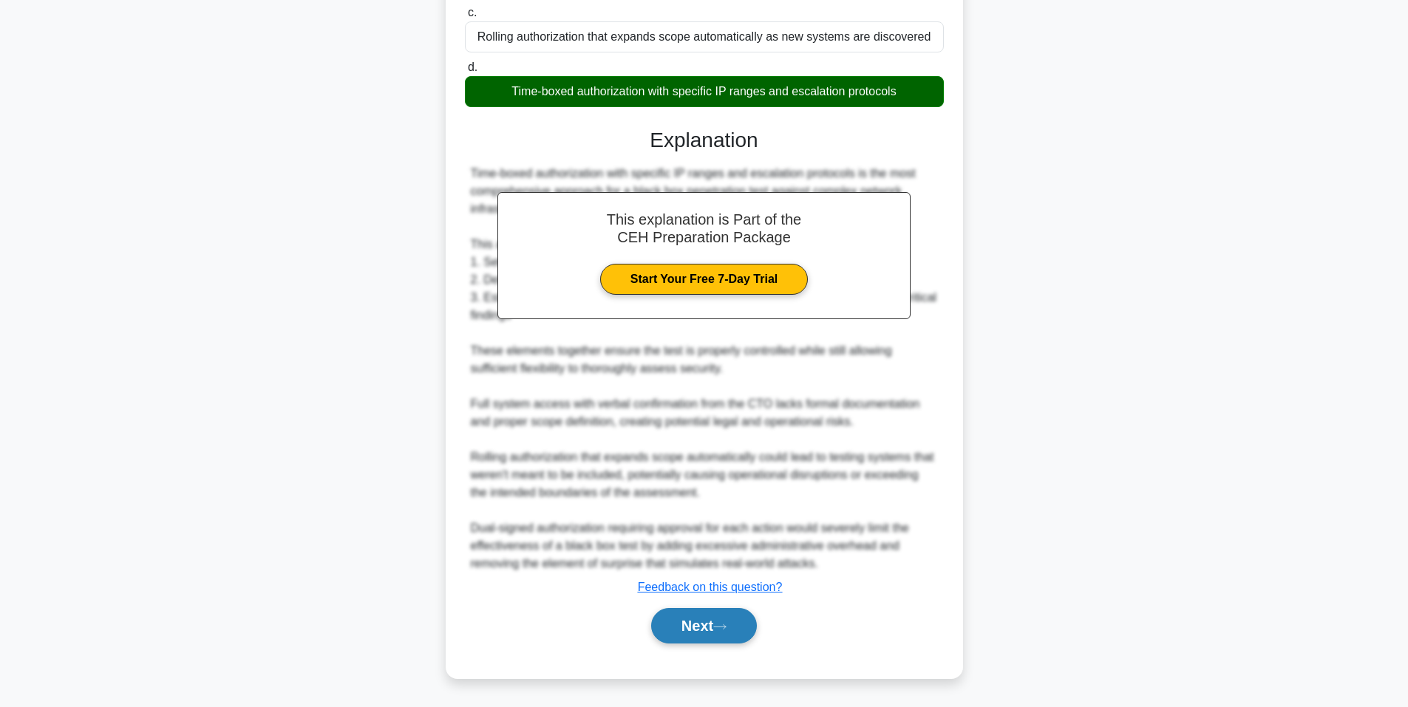
click at [701, 614] on button "Next" at bounding box center [704, 625] width 106 height 35
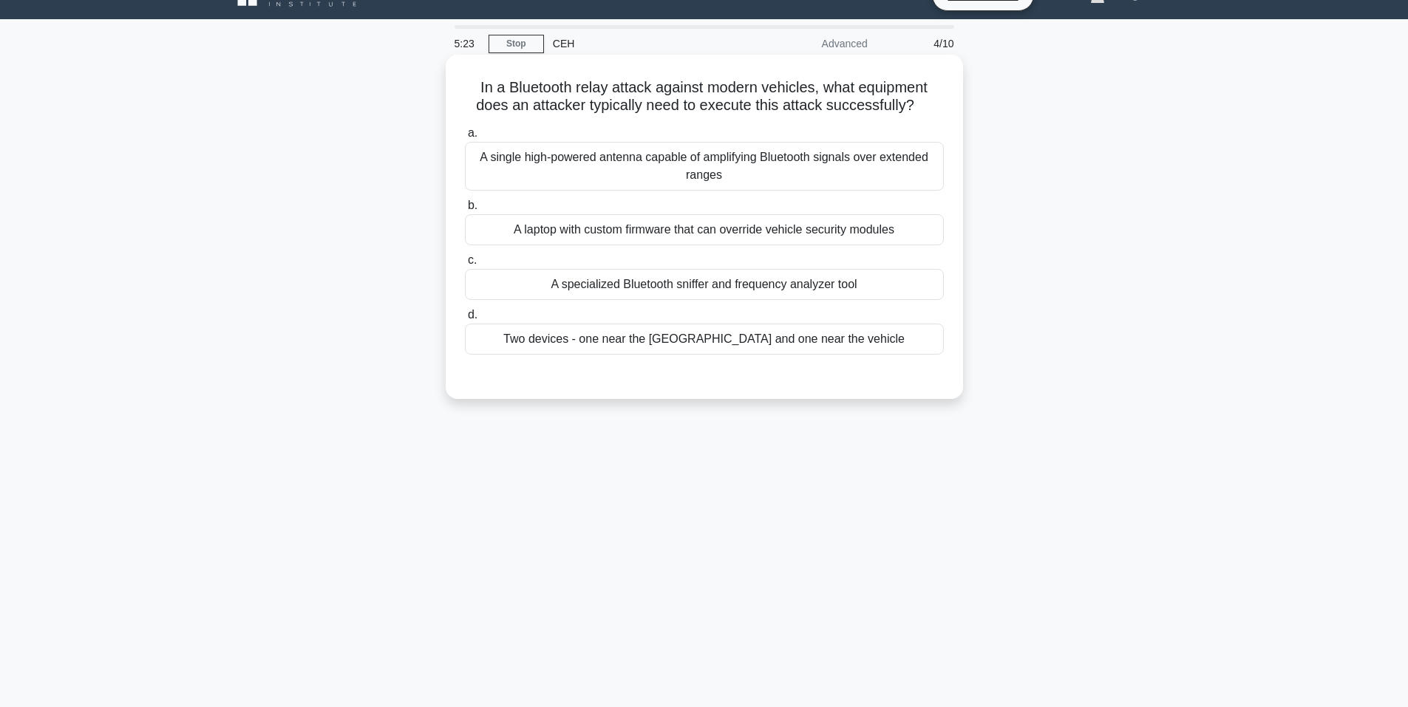
scroll to position [27, 0]
click at [698, 292] on div "A specialized Bluetooth sniffer and frequency analyzer tool" at bounding box center [704, 285] width 479 height 31
click at [465, 266] on input "c. A specialized Bluetooth sniffer and frequency analyzer tool" at bounding box center [465, 262] width 0 height 10
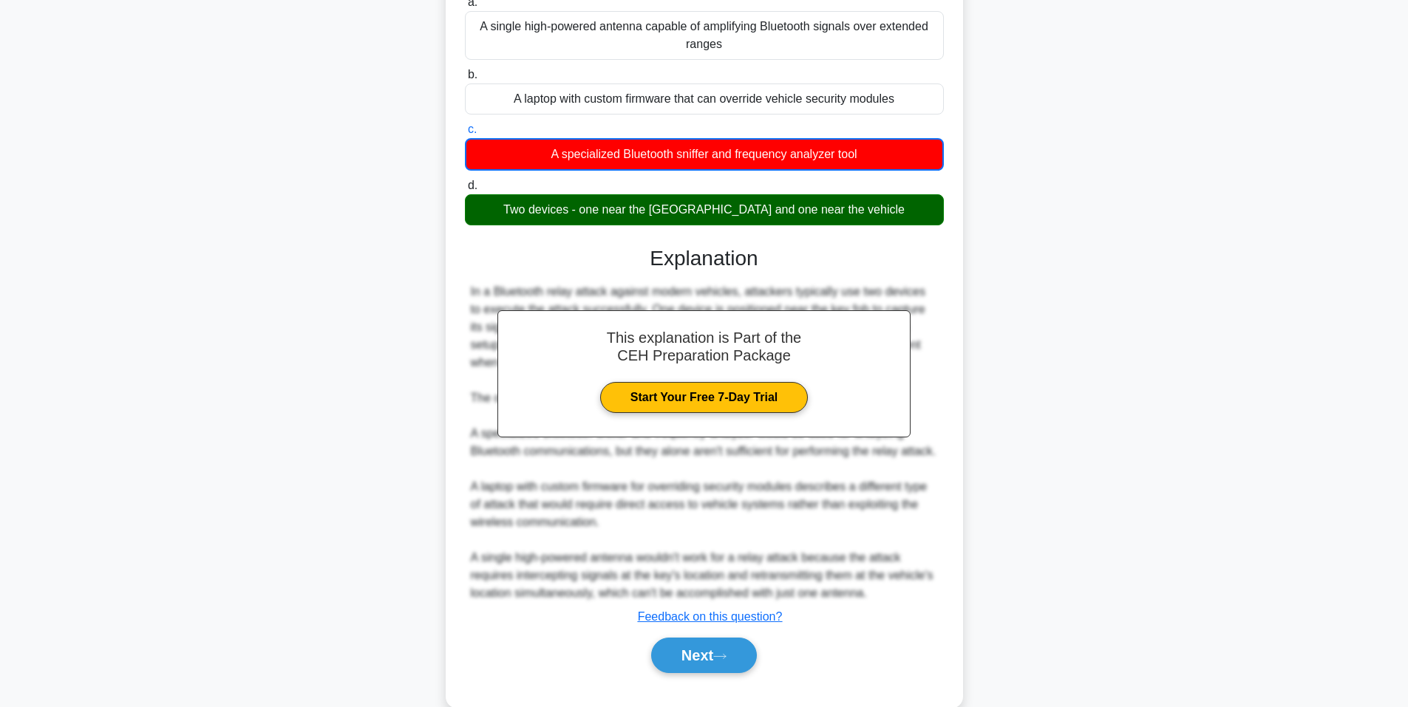
scroll to position [206, 0]
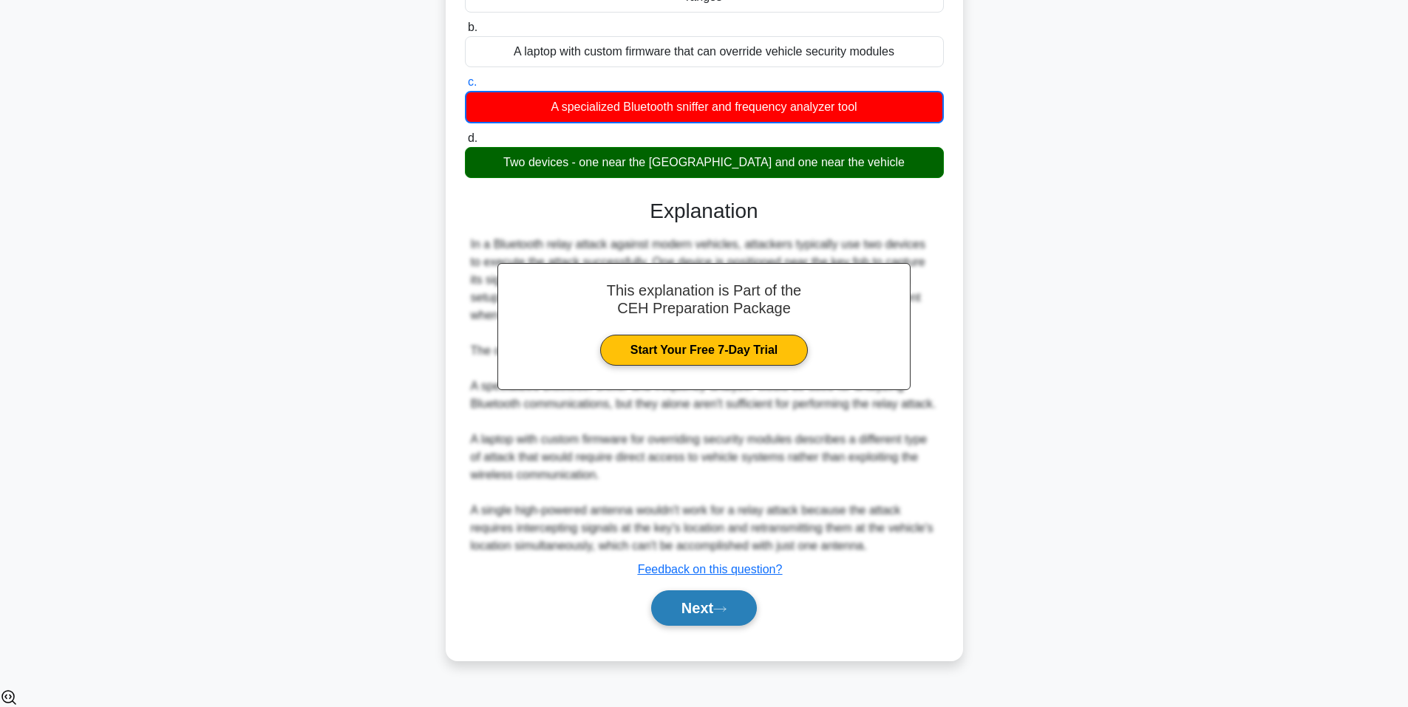
click at [729, 623] on button "Next" at bounding box center [704, 608] width 106 height 35
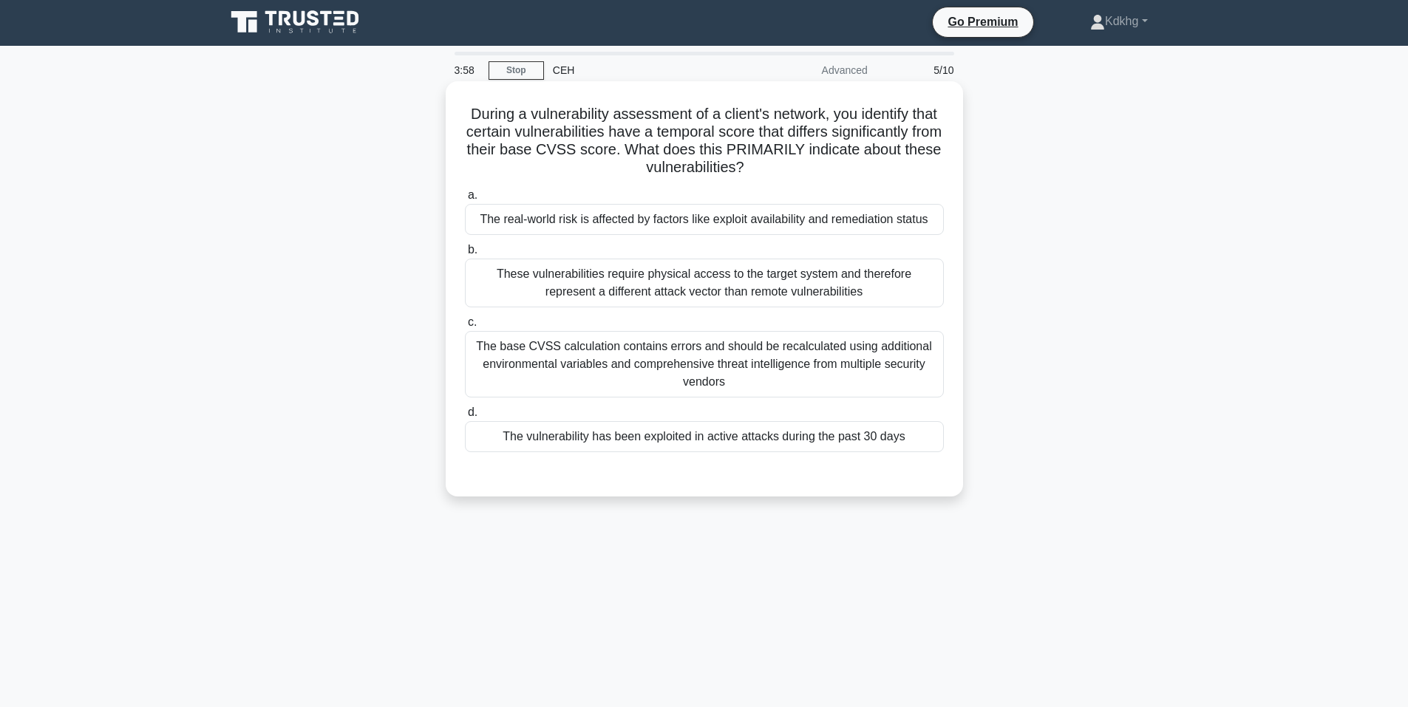
scroll to position [1, 0]
click at [662, 432] on div "The vulnerability has been exploited in active attacks during the past 30 days" at bounding box center [704, 437] width 479 height 31
click at [465, 418] on input "d. The vulnerability has been exploited in active attacks during the past 30 da…" at bounding box center [465, 414] width 0 height 10
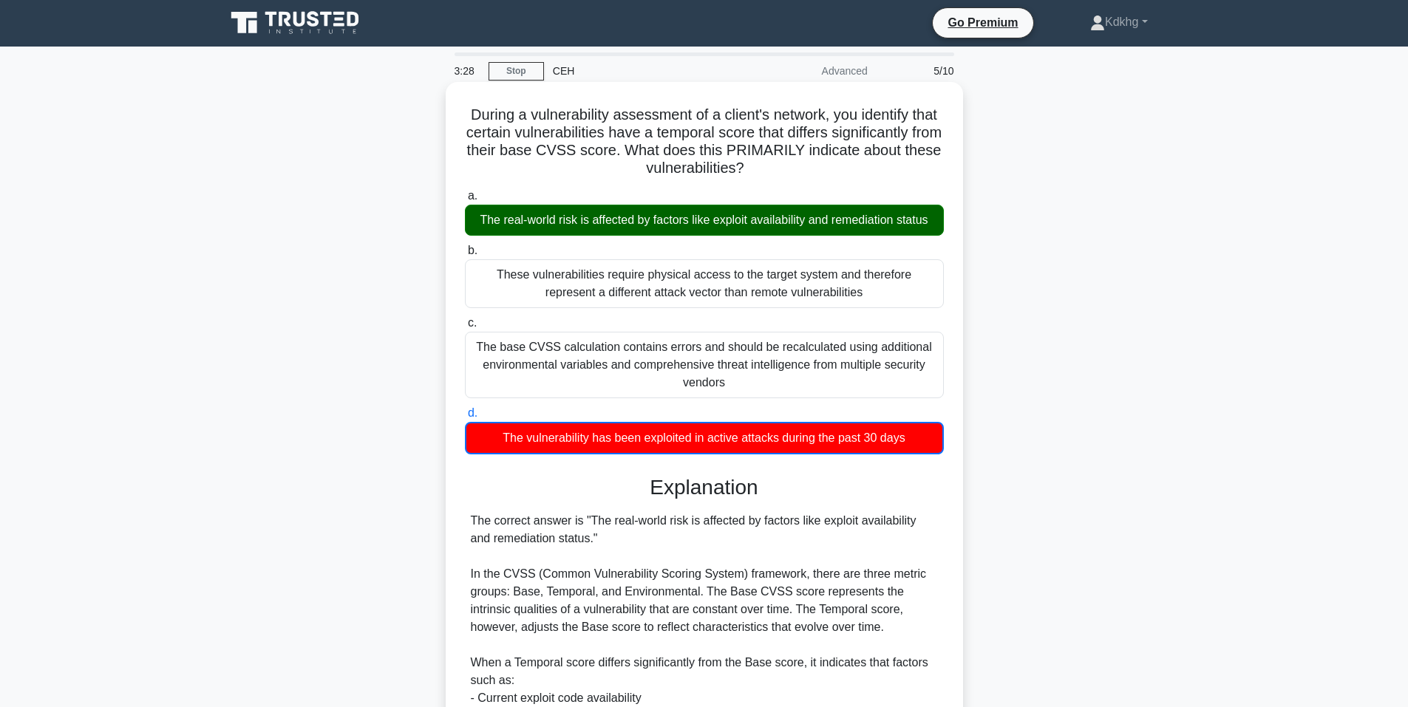
click at [681, 234] on div "The real-world risk is affected by factors like exploit availability and remedi…" at bounding box center [704, 220] width 479 height 31
click at [465, 201] on input "a. The real-world risk is affected by factors like exploit availability and rem…" at bounding box center [465, 196] width 0 height 10
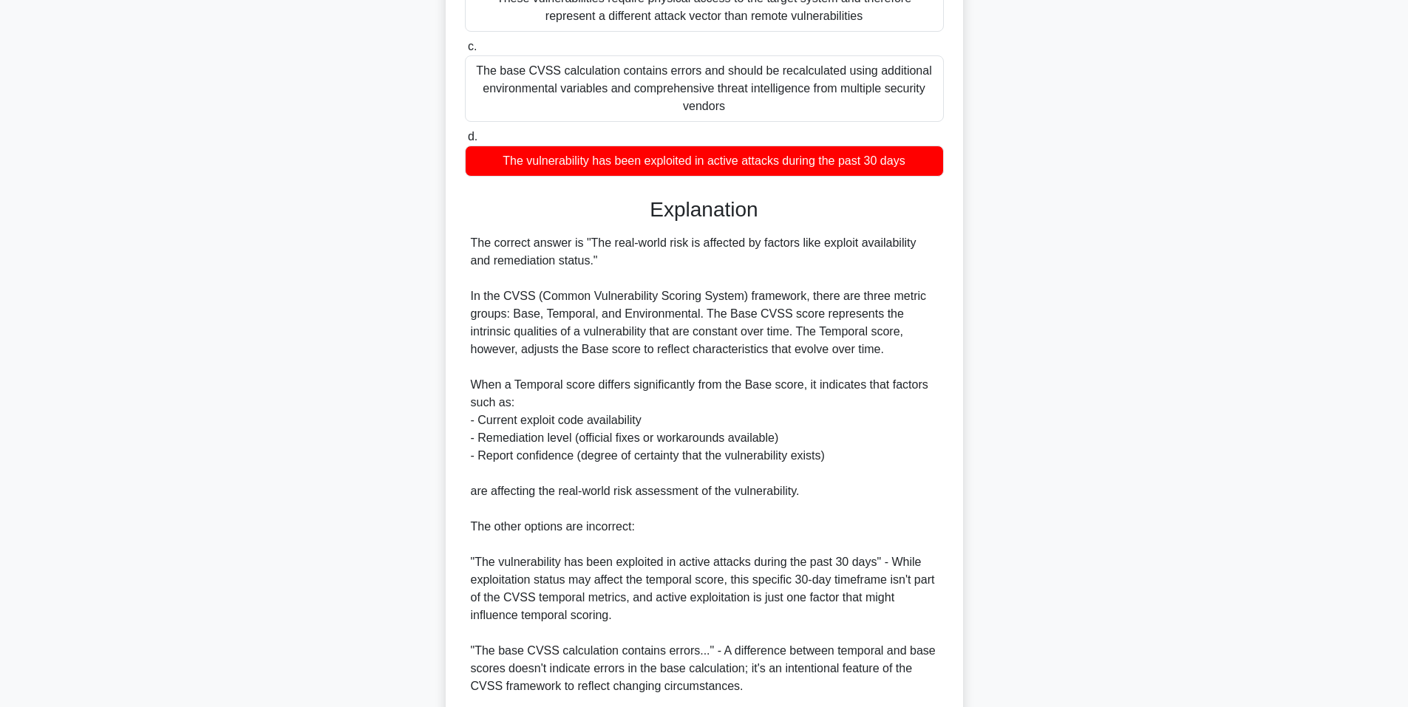
scroll to position [453, 0]
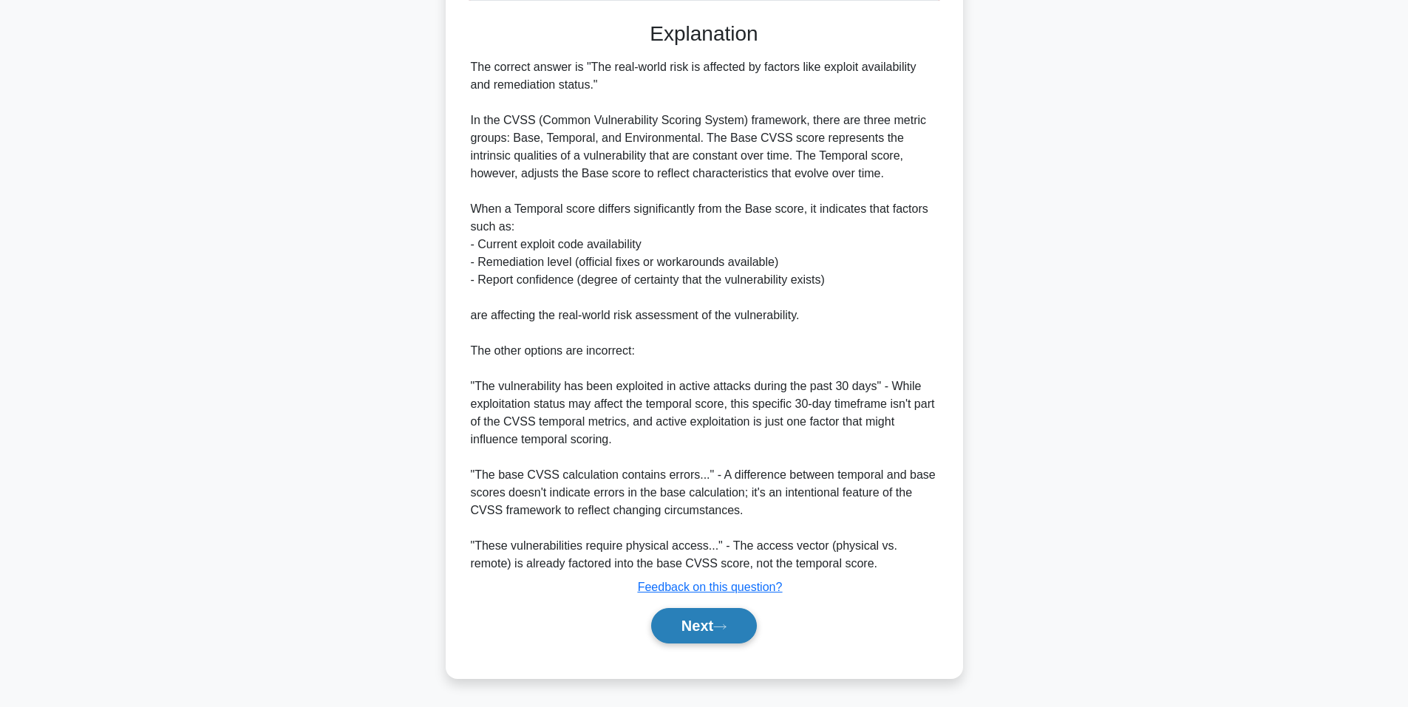
click at [710, 621] on button "Next" at bounding box center [704, 625] width 106 height 35
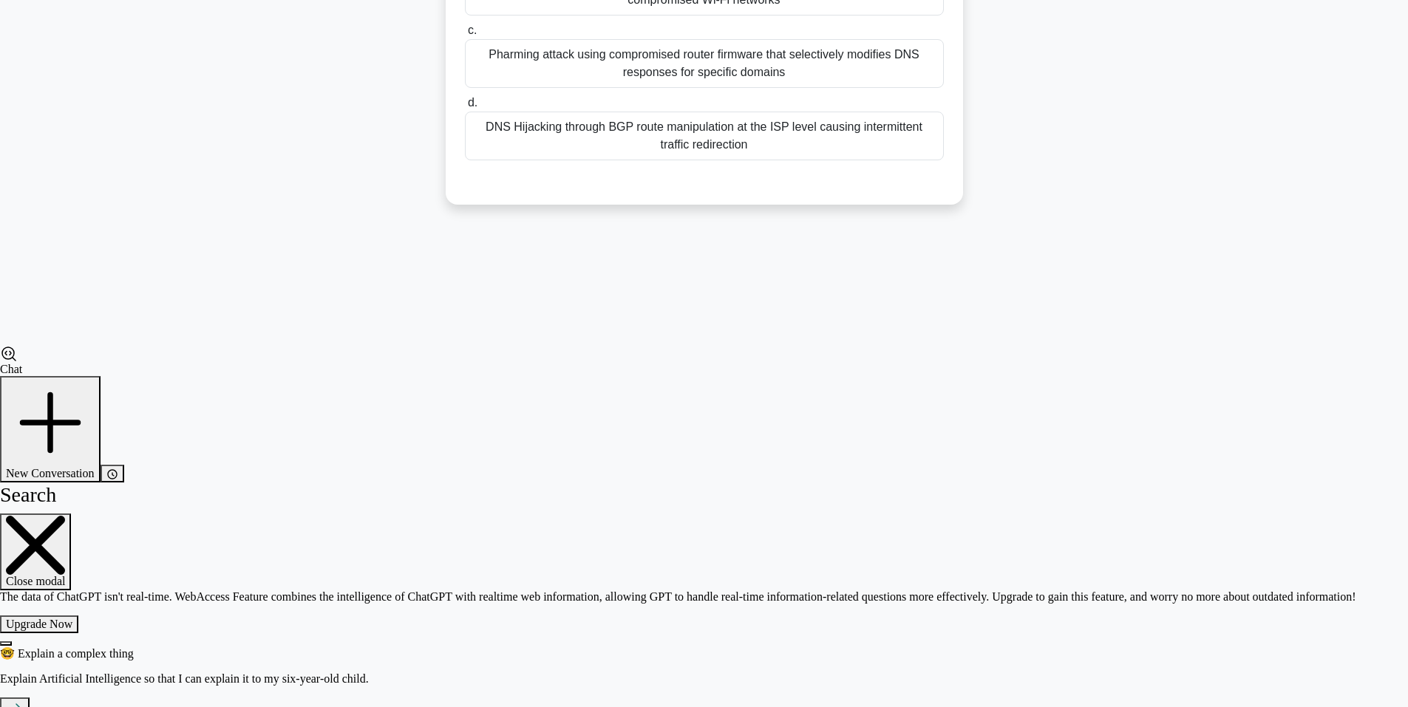
scroll to position [91, 0]
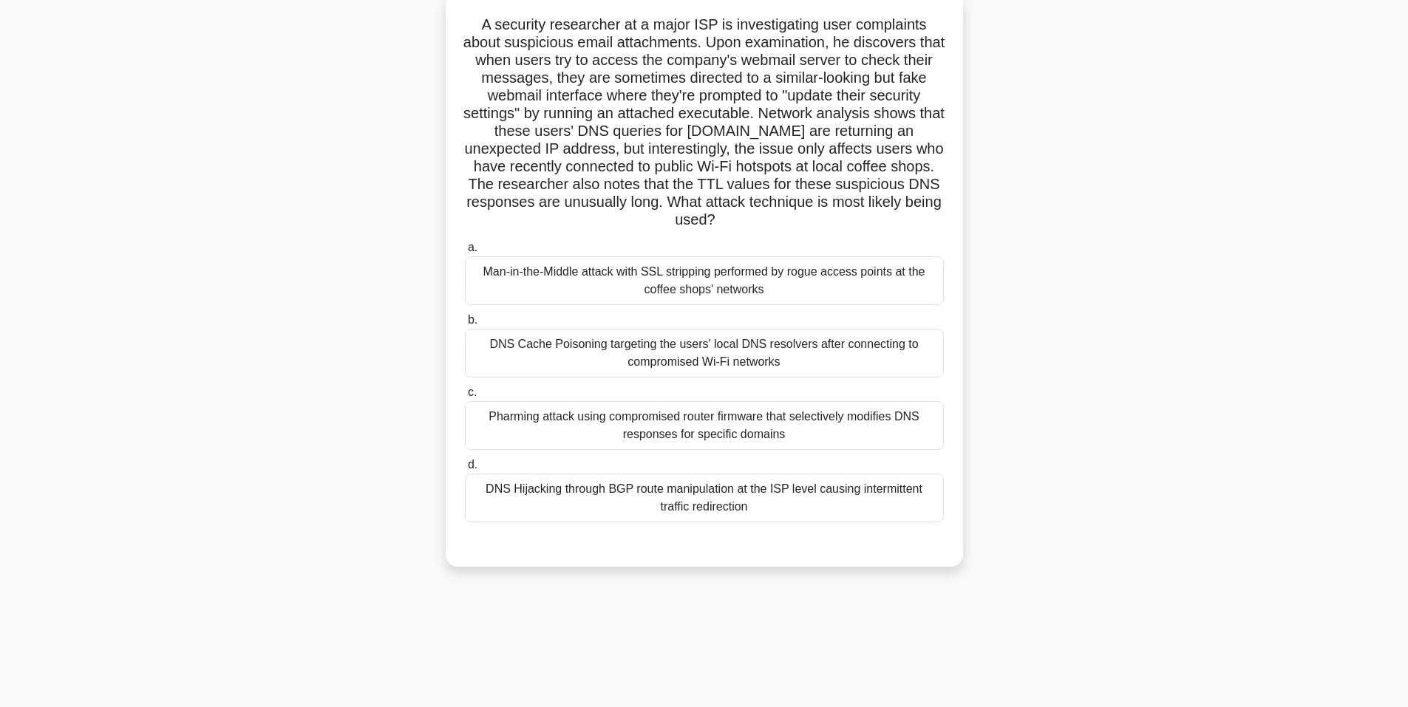
click at [715, 427] on div "Pharming attack using compromised router firmware that selectively modifies DNS…" at bounding box center [704, 425] width 479 height 49
click at [465, 398] on input "c. Pharming attack using compromised router firmware that selectively modifies …" at bounding box center [465, 393] width 0 height 10
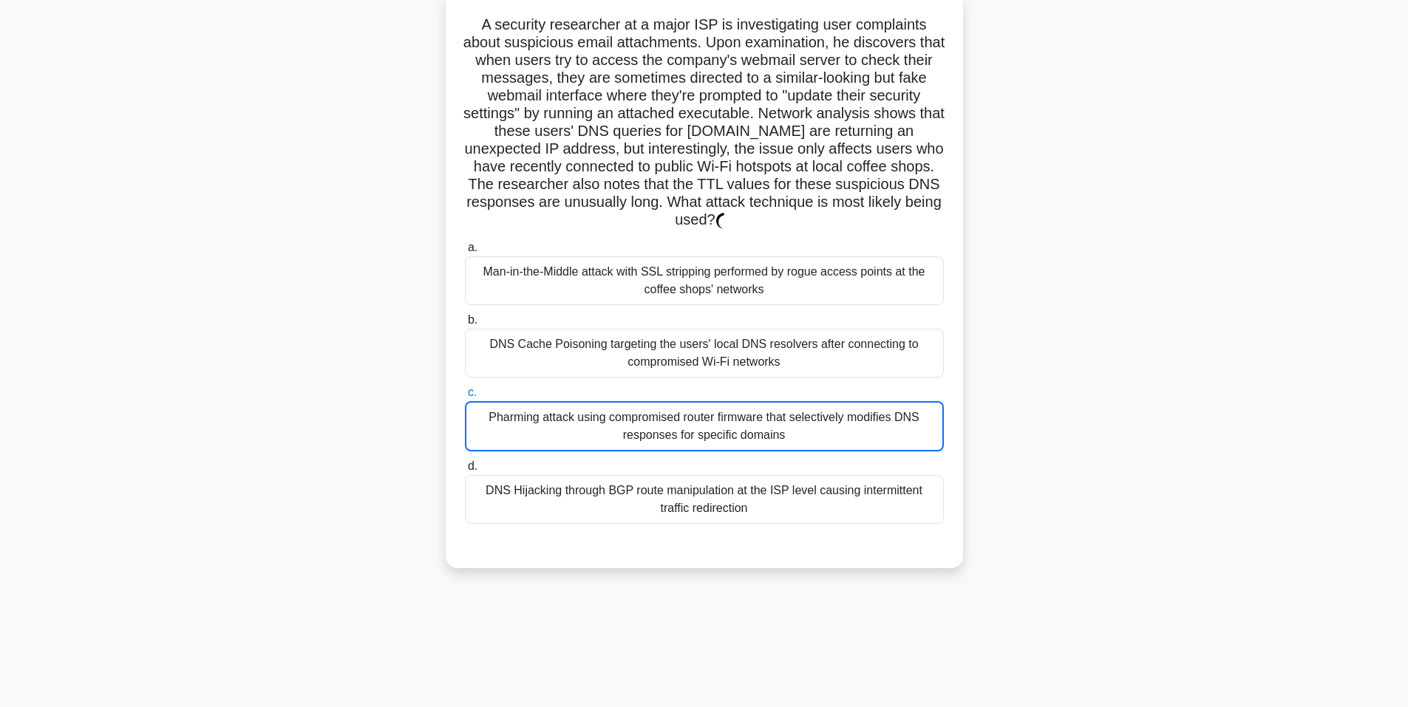
click at [715, 427] on div "Pharming attack using compromised router firmware that selectively modifies DNS…" at bounding box center [704, 426] width 479 height 50
click at [465, 398] on input "c. Pharming attack using compromised router firmware that selectively modifies …" at bounding box center [465, 393] width 0 height 10
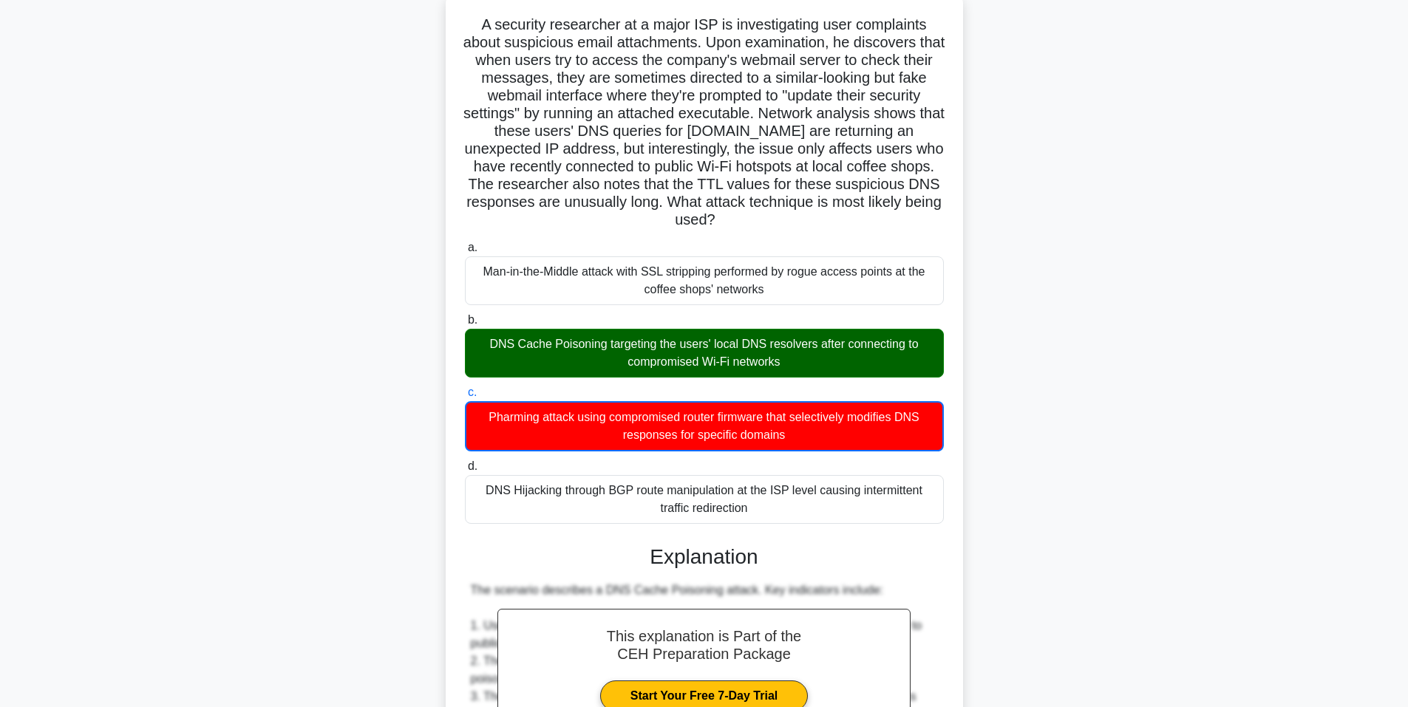
click at [715, 426] on div "Pharming attack using compromised router firmware that selectively modifies DNS…" at bounding box center [704, 426] width 479 height 50
click at [465, 398] on input "c. Pharming attack using compromised router firmware that selectively modifies …" at bounding box center [465, 393] width 0 height 10
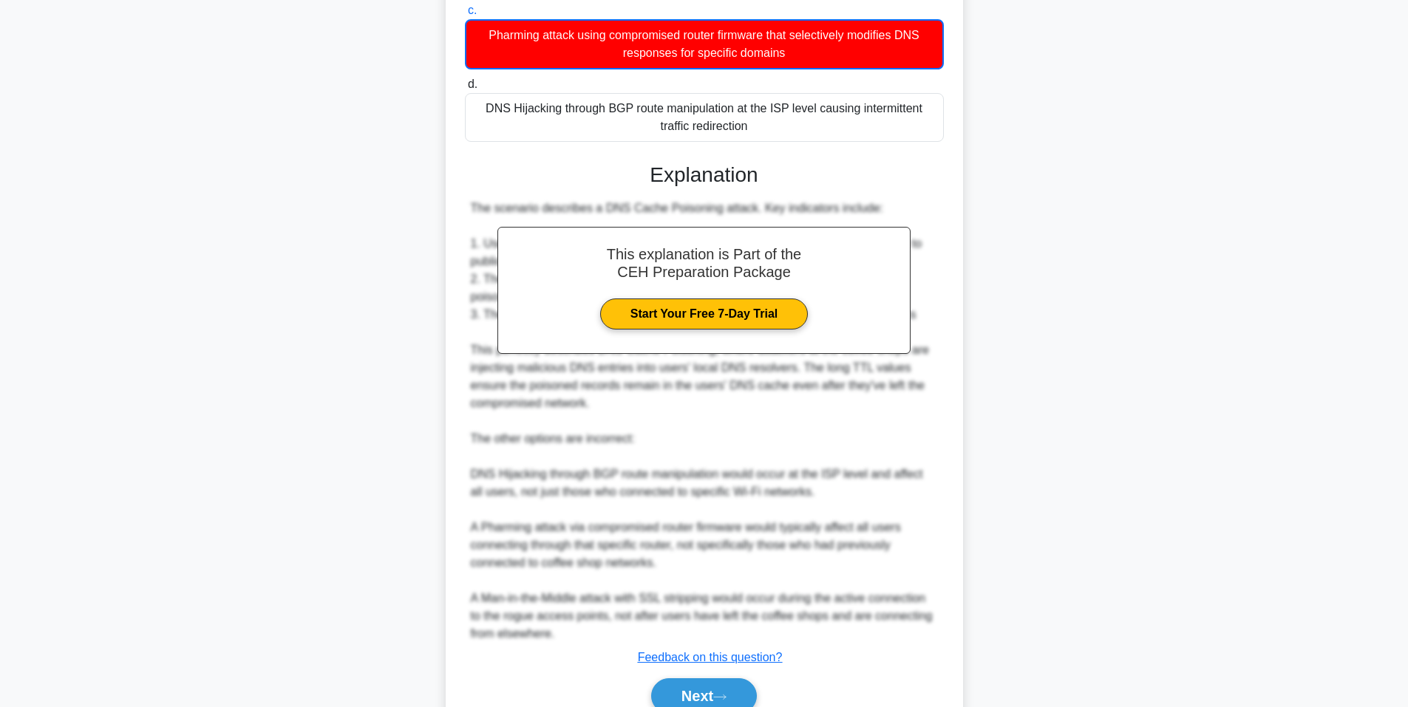
scroll to position [543, 0]
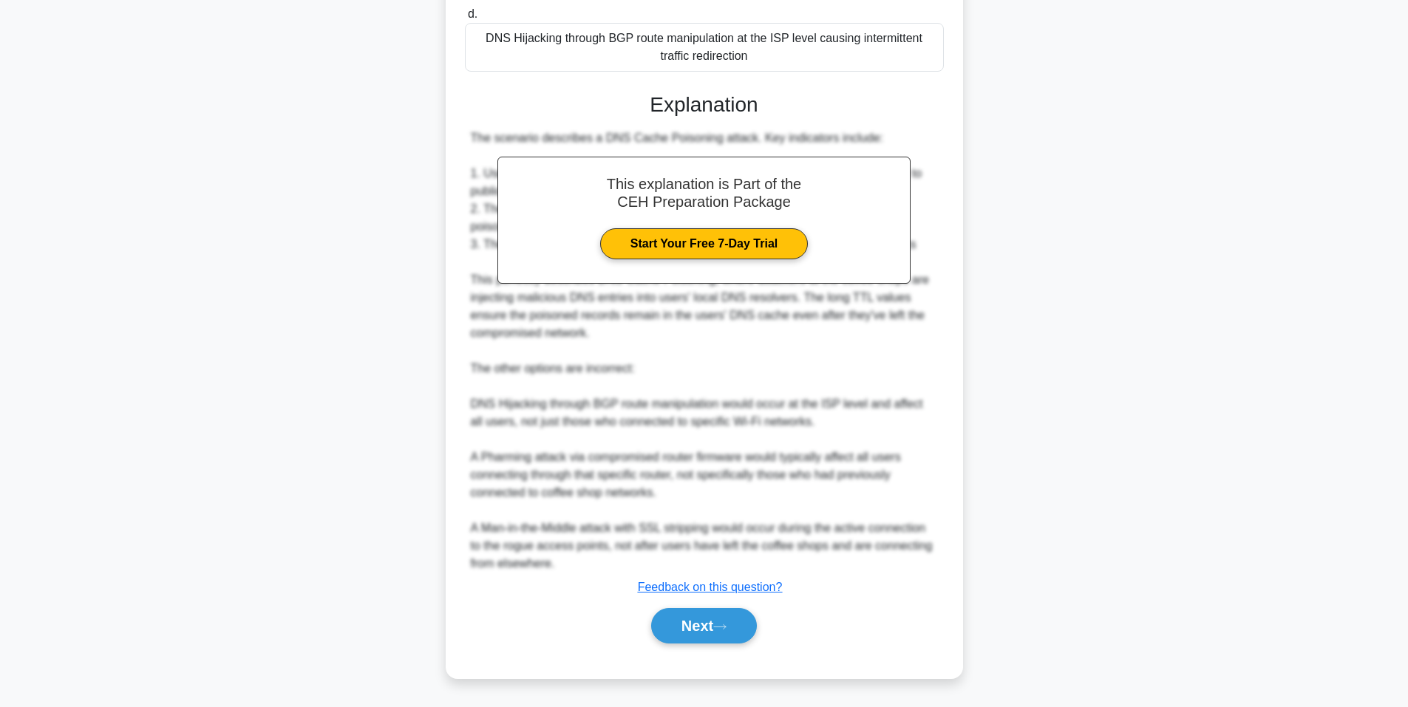
click at [733, 662] on div "a. Man-in-the-Middle attack with SSL stripping performed by rogue access points…" at bounding box center [705, 222] width 482 height 878
click at [734, 622] on button "Next" at bounding box center [704, 625] width 106 height 35
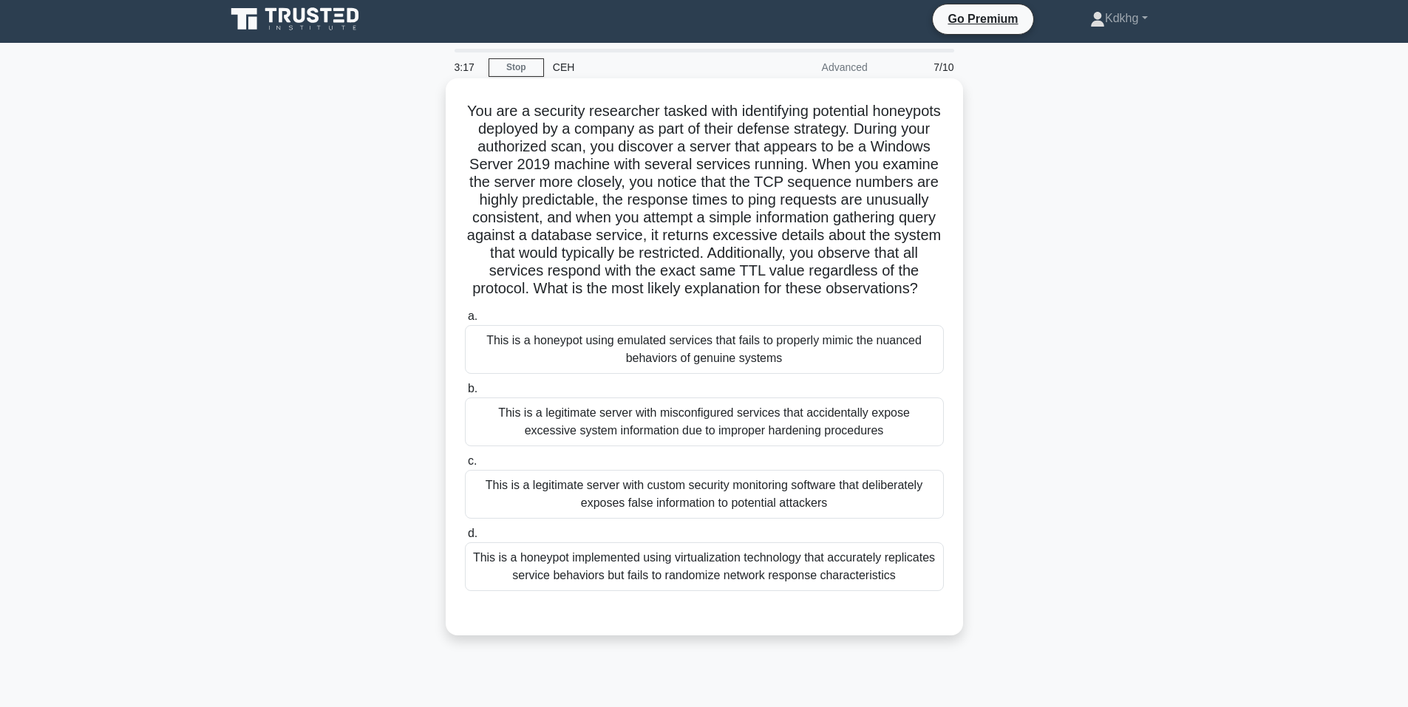
scroll to position [4, 0]
click at [669, 445] on div "This is a legitimate server with misconfigured services that accidentally expos…" at bounding box center [704, 422] width 479 height 49
click at [465, 395] on input "b. This is a legitimate server with misconfigured services that accidentally ex…" at bounding box center [465, 390] width 0 height 10
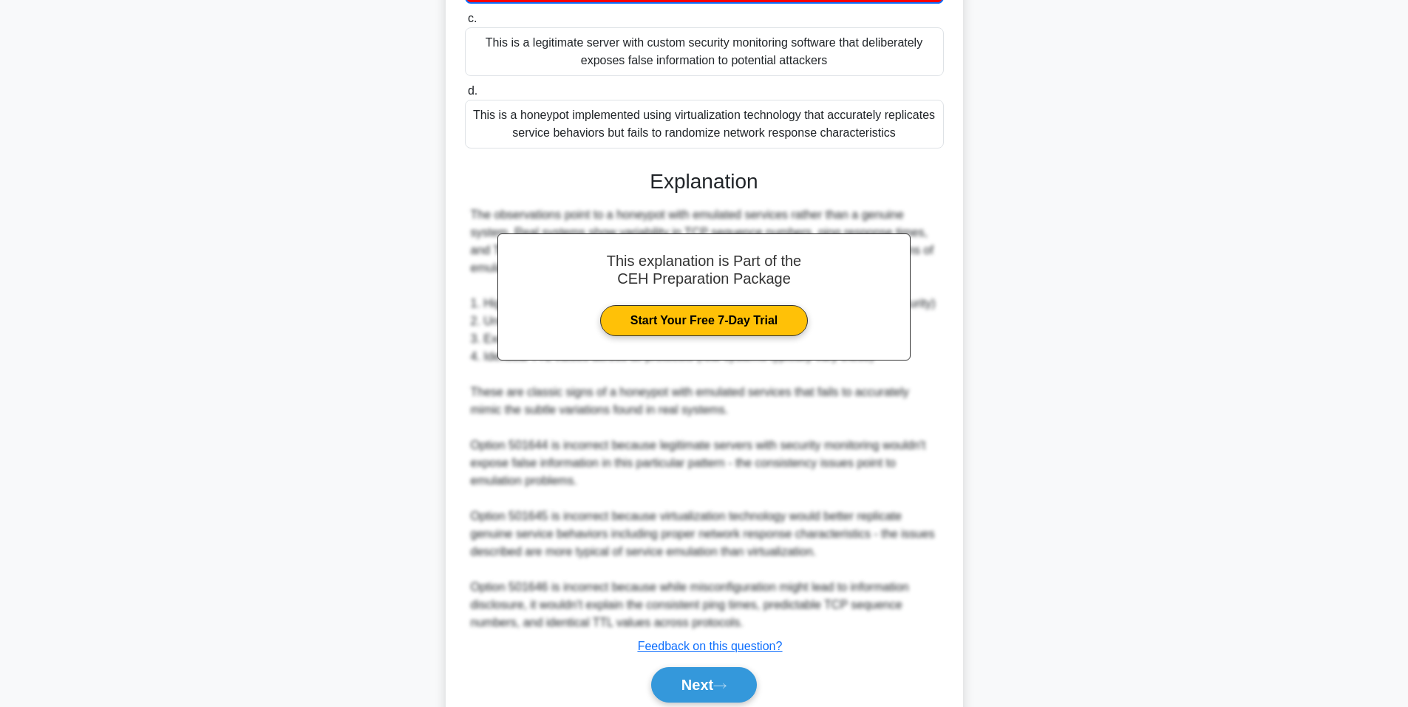
scroll to position [526, 0]
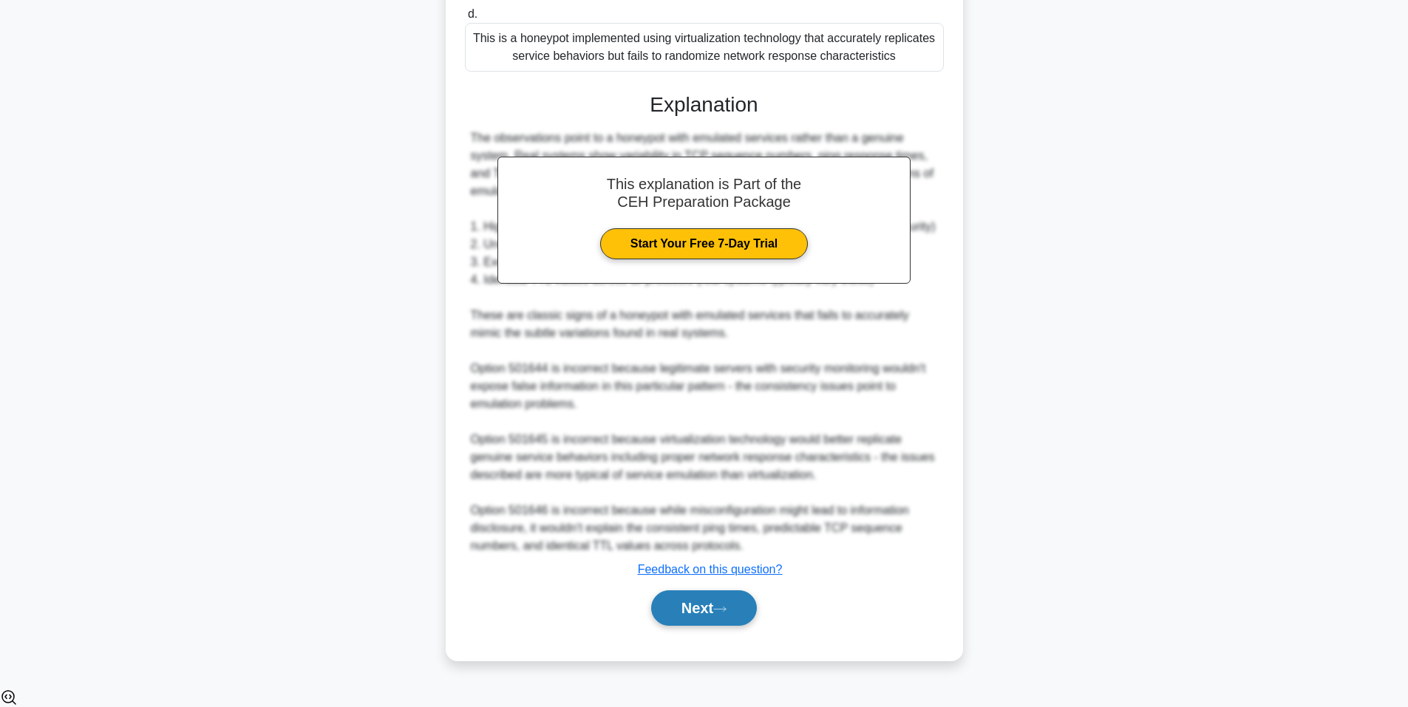
click at [711, 622] on button "Next" at bounding box center [704, 608] width 106 height 35
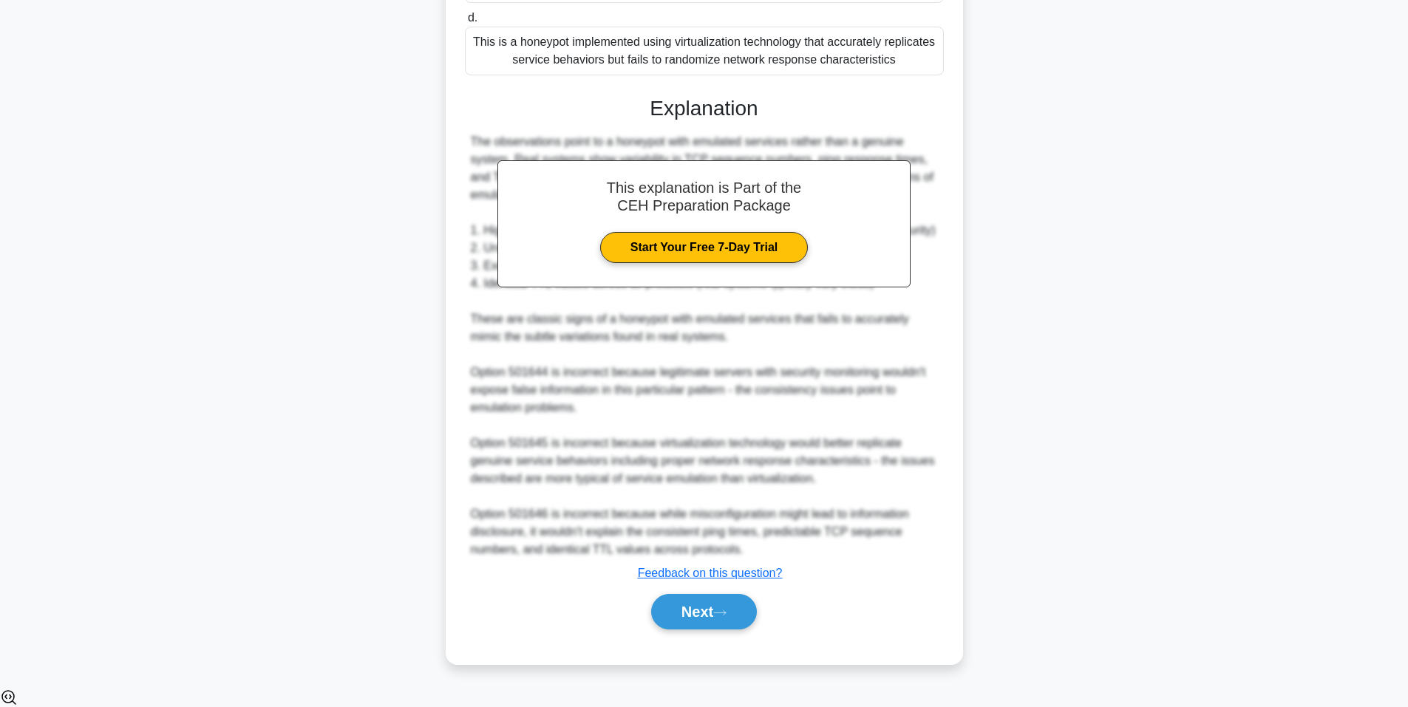
scroll to position [91, 0]
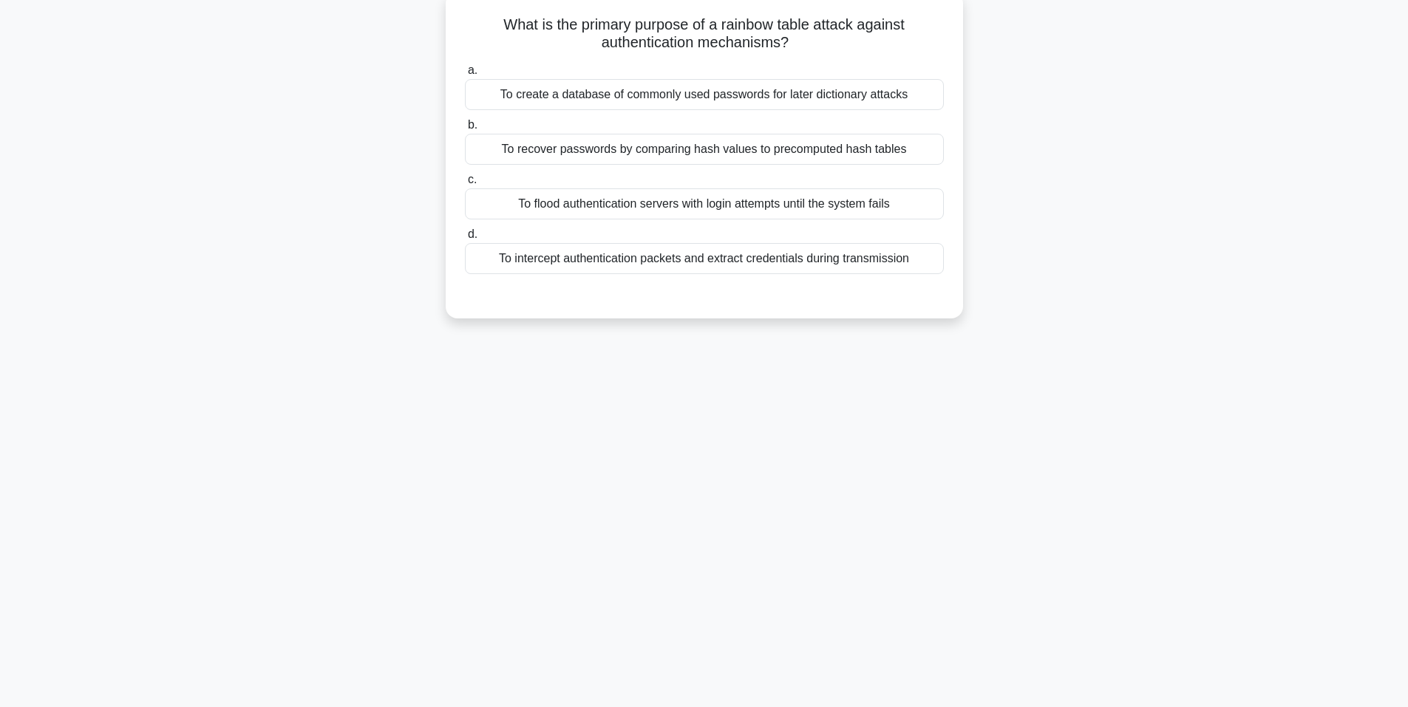
click at [682, 259] on div "To intercept authentication packets and extract credentials during transmission" at bounding box center [704, 258] width 479 height 31
click at [465, 240] on input "d. To intercept authentication packets and extract credentials during transmiss…" at bounding box center [465, 235] width 0 height 10
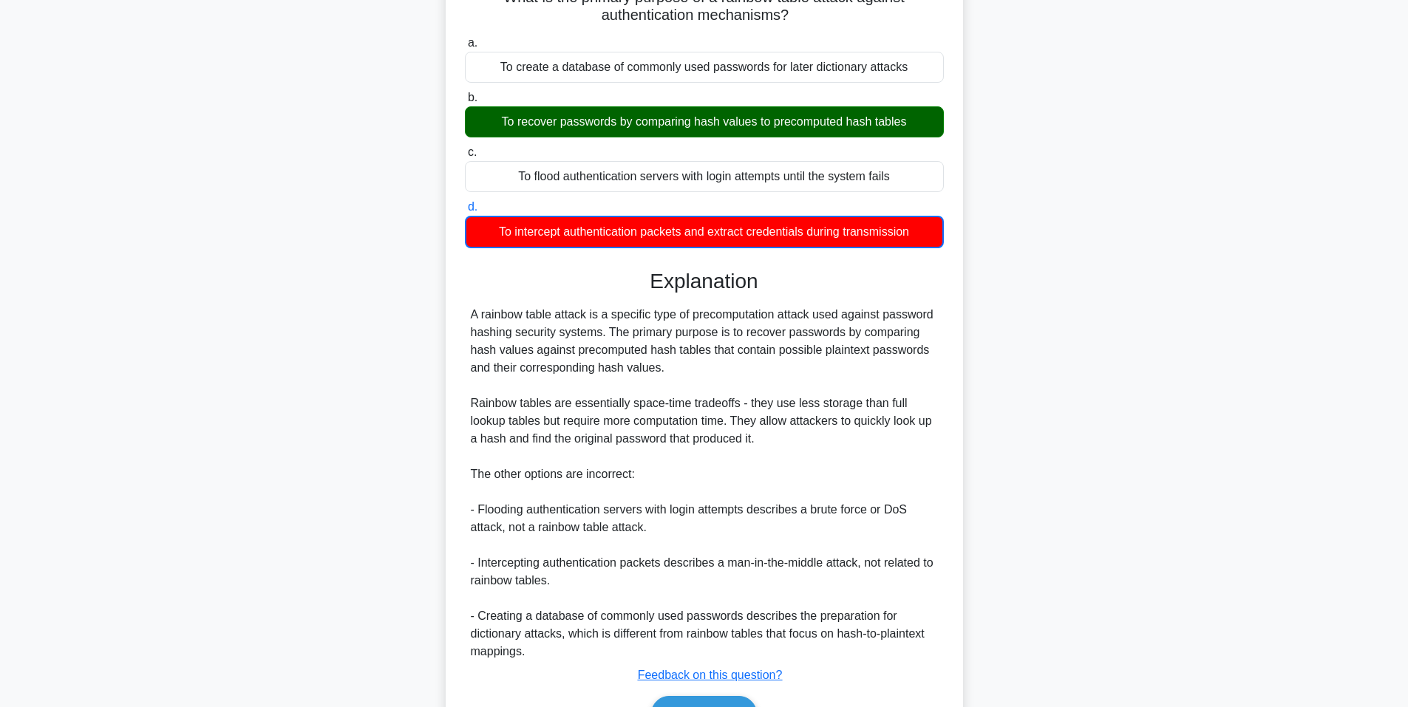
scroll to position [206, 0]
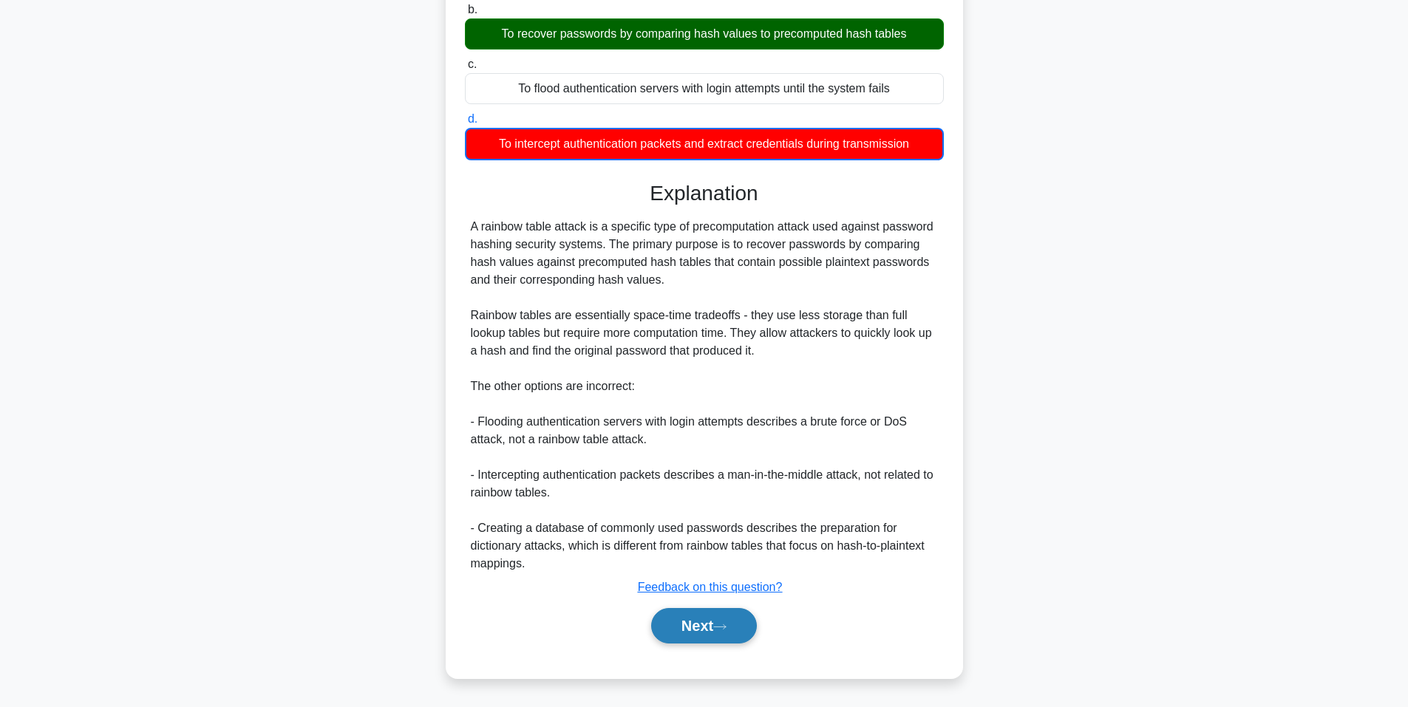
click at [720, 622] on button "Next" at bounding box center [704, 625] width 106 height 35
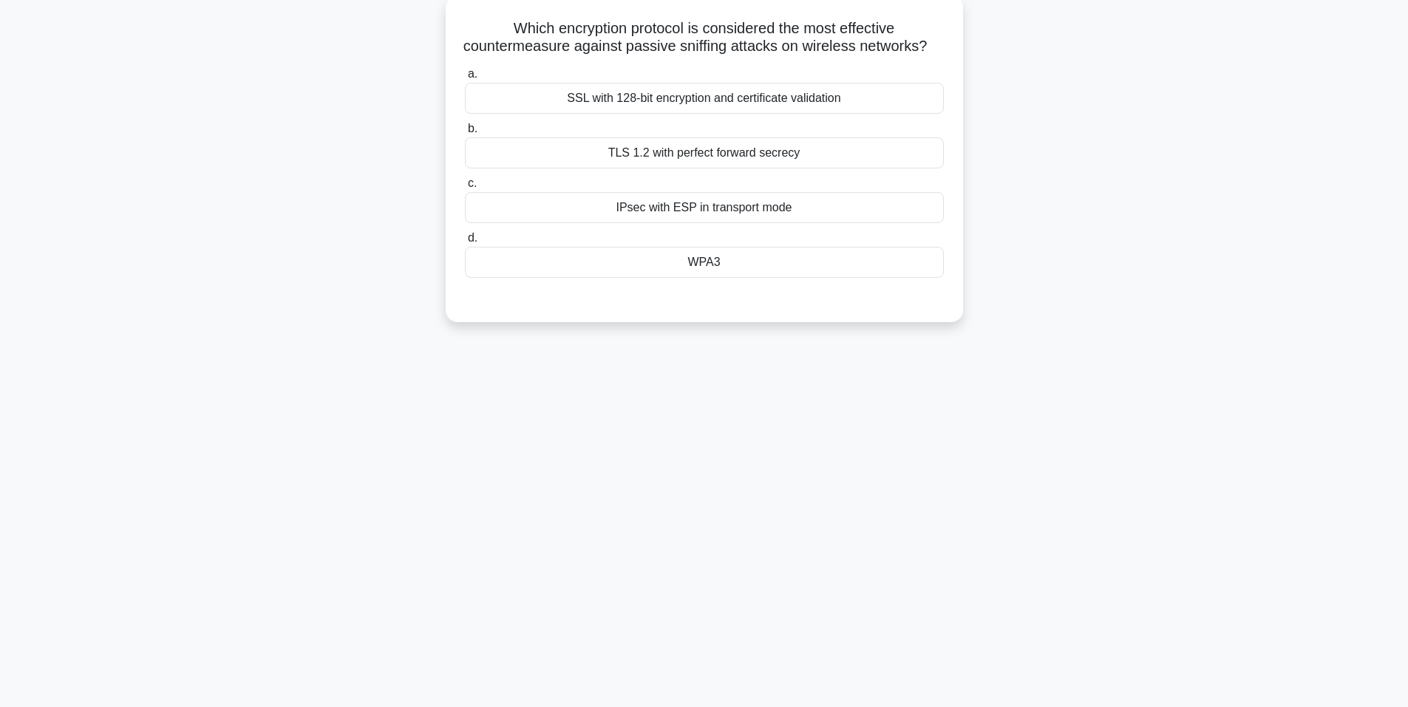
scroll to position [0, 0]
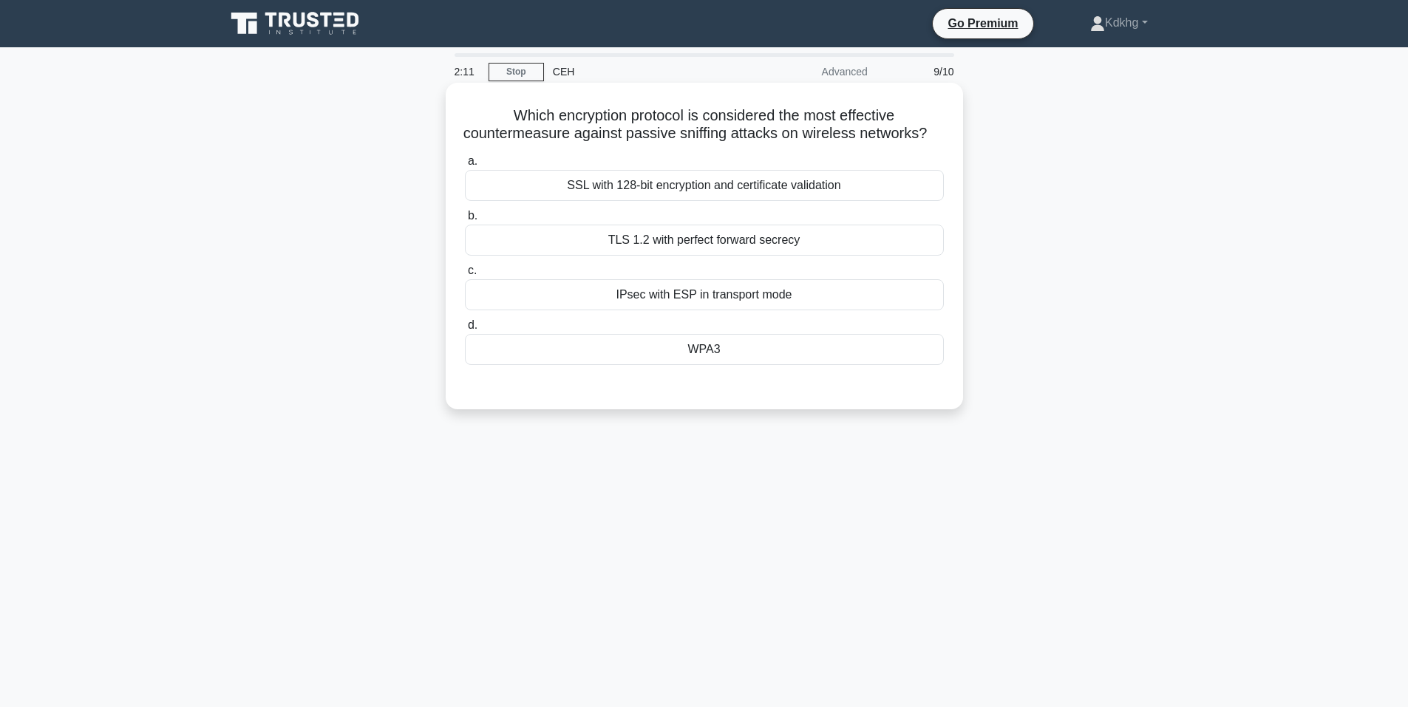
click at [709, 256] on div "TLS 1.2 with perfect forward secrecy" at bounding box center [704, 240] width 479 height 31
click at [465, 221] on input "b. TLS 1.2 with perfect forward secrecy" at bounding box center [465, 216] width 0 height 10
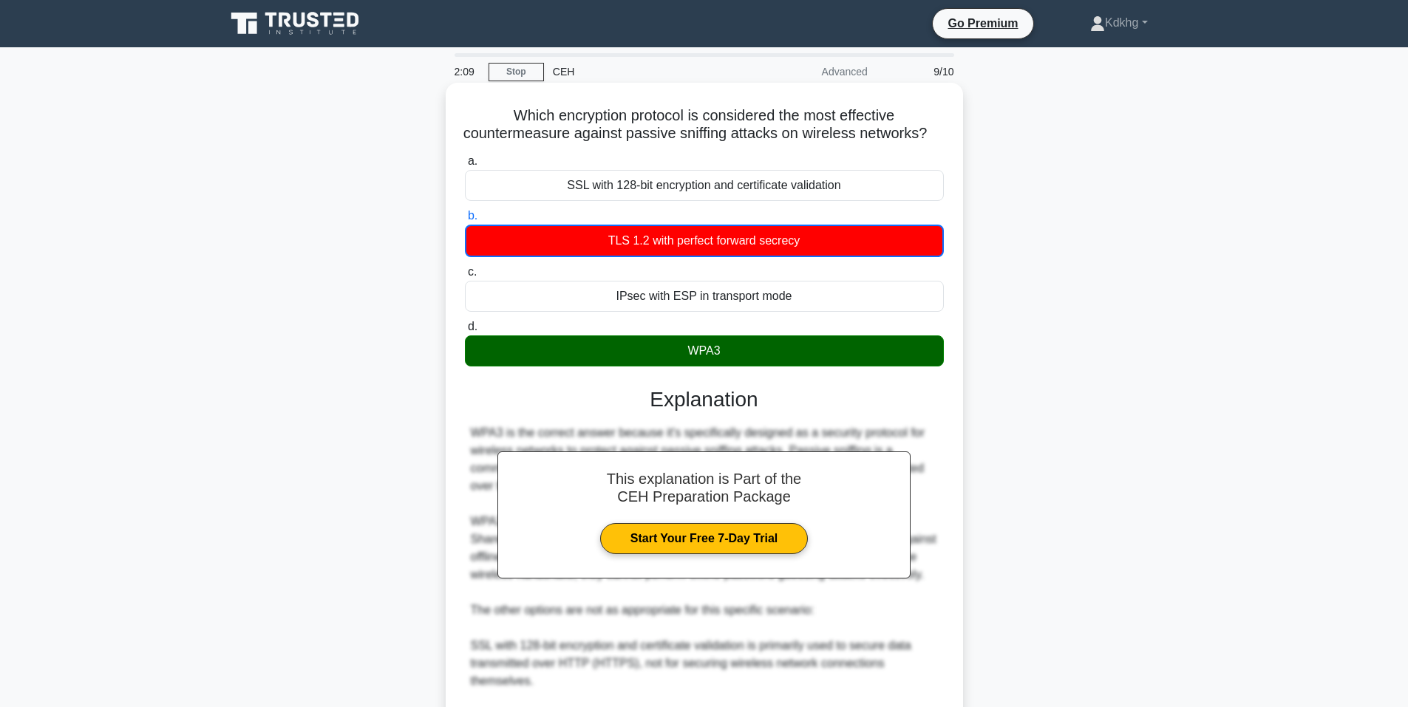
click at [696, 356] on div "WPA3" at bounding box center [704, 351] width 479 height 31
click at [465, 332] on input "d. WPA3" at bounding box center [465, 327] width 0 height 10
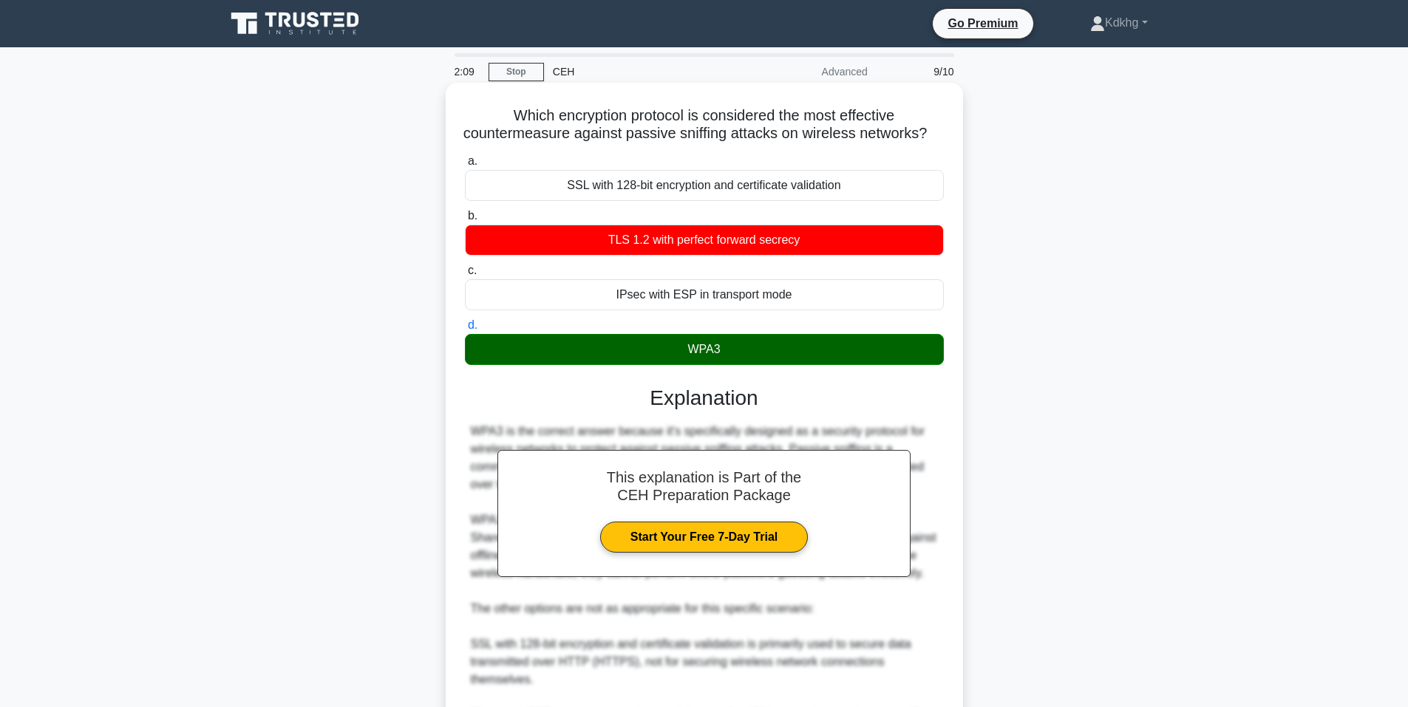
click at [677, 365] on div "WPA3" at bounding box center [704, 349] width 479 height 31
click at [465, 330] on input "d. WPA3" at bounding box center [465, 326] width 0 height 10
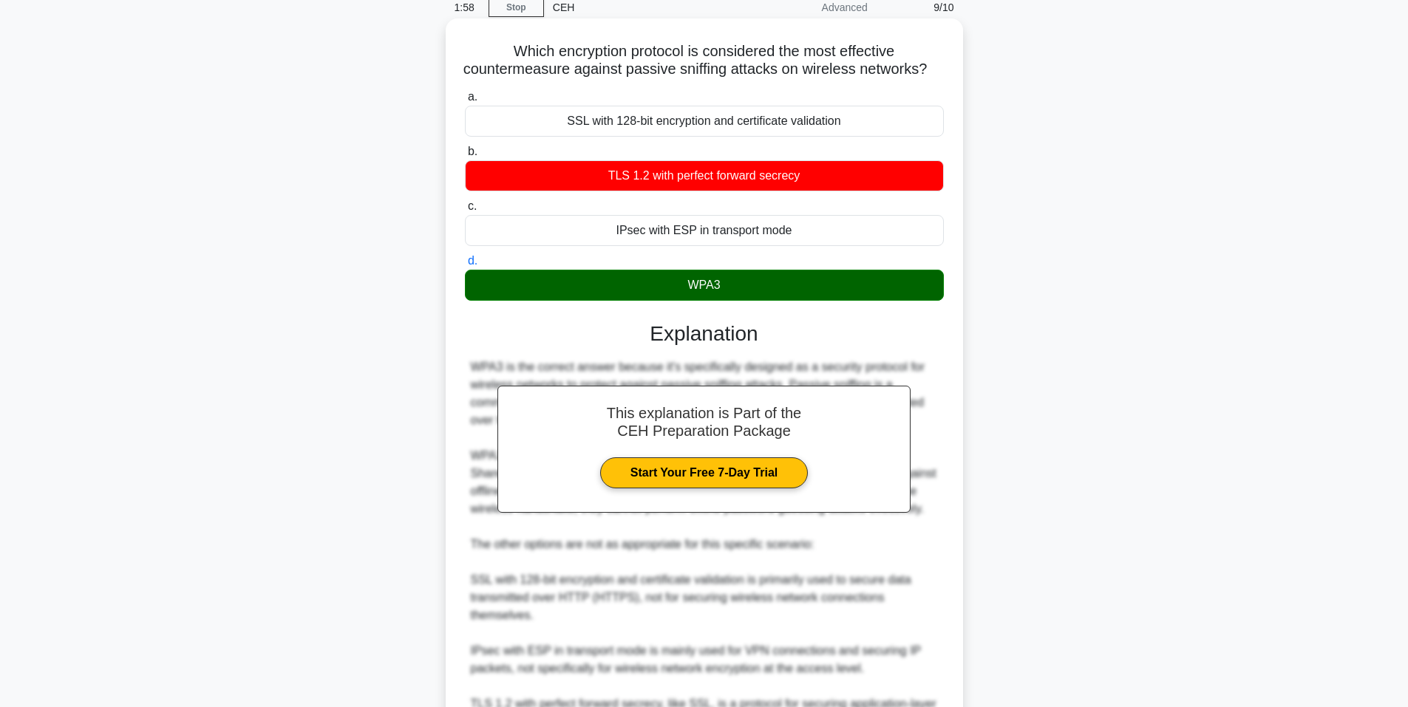
scroll to position [240, 0]
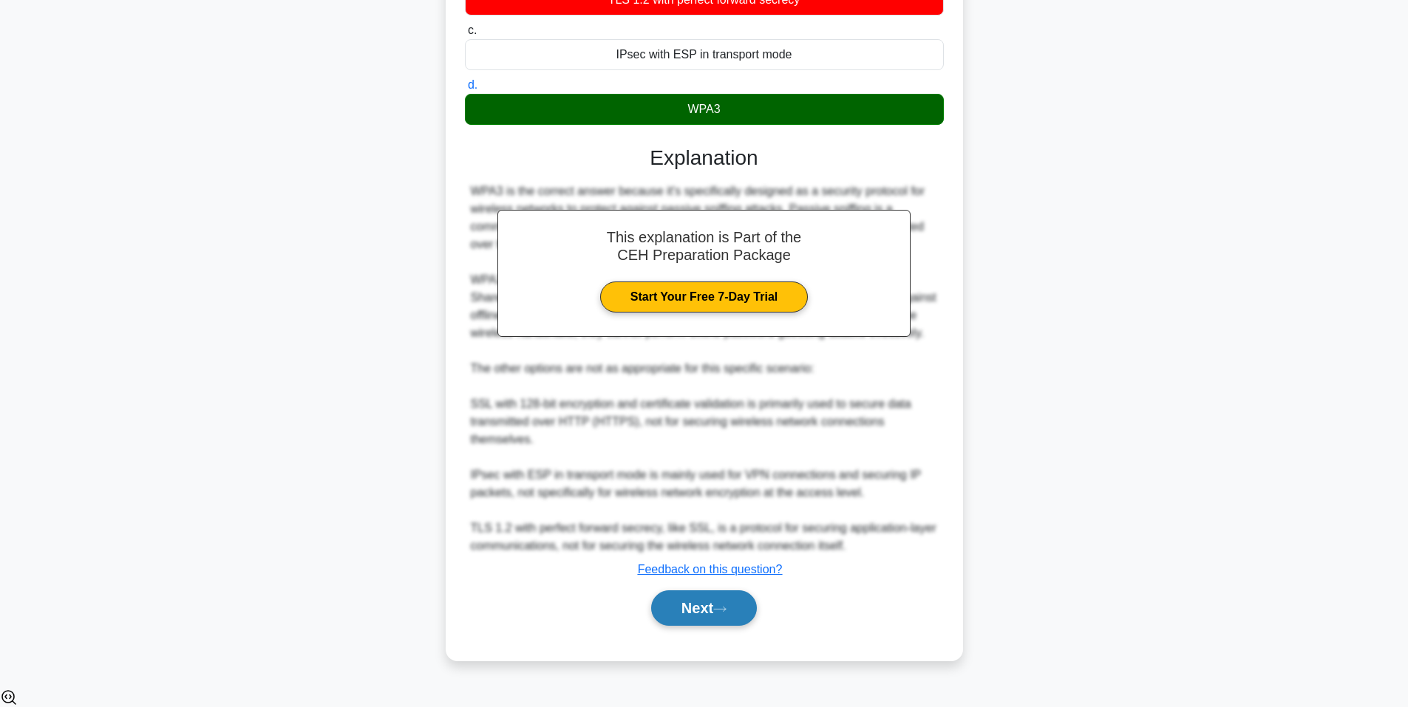
click at [706, 618] on button "Next" at bounding box center [704, 608] width 106 height 35
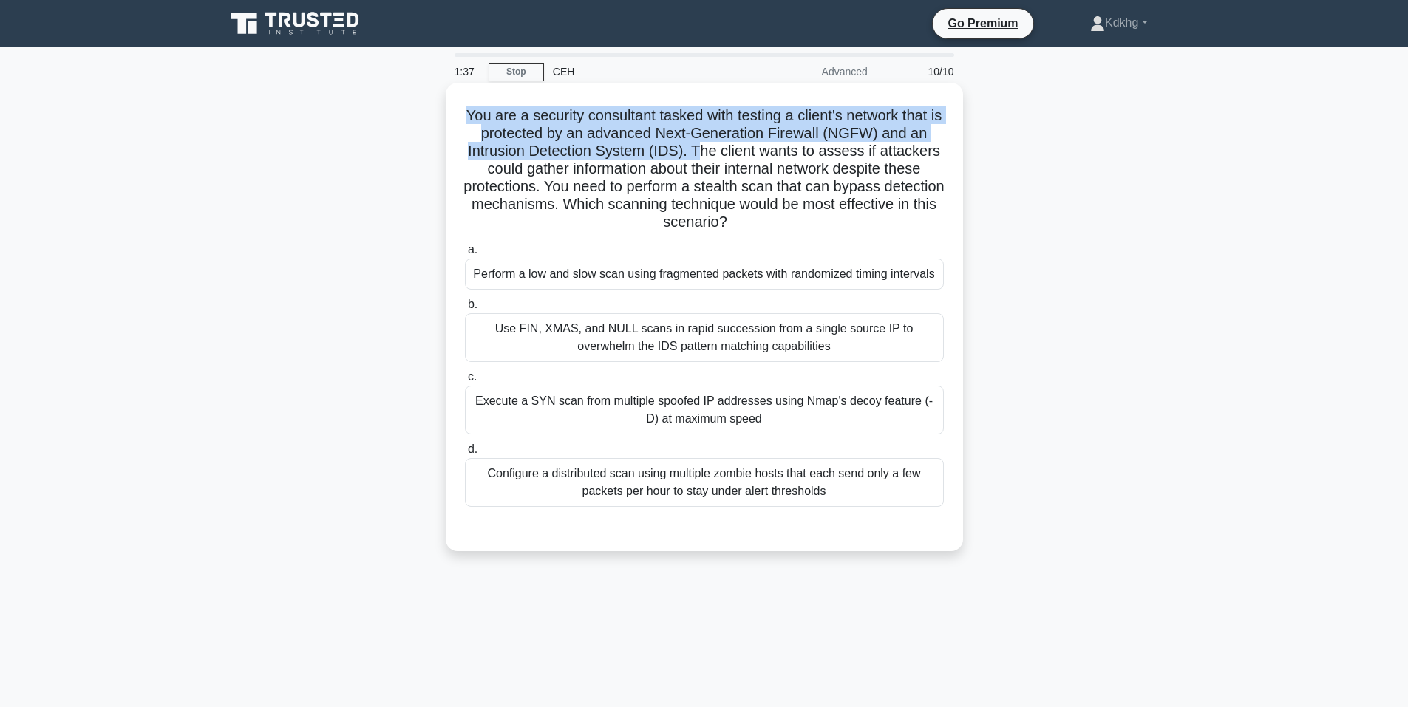
drag, startPoint x: 469, startPoint y: 117, endPoint x: 727, endPoint y: 148, distance: 259.9
type textarea "You are a security consultant tasked with testing a client's network that is pr…"
click at [714, 146] on h5 "You are a security consultant tasked with testing a client's network that is pr…" at bounding box center [705, 169] width 482 height 126
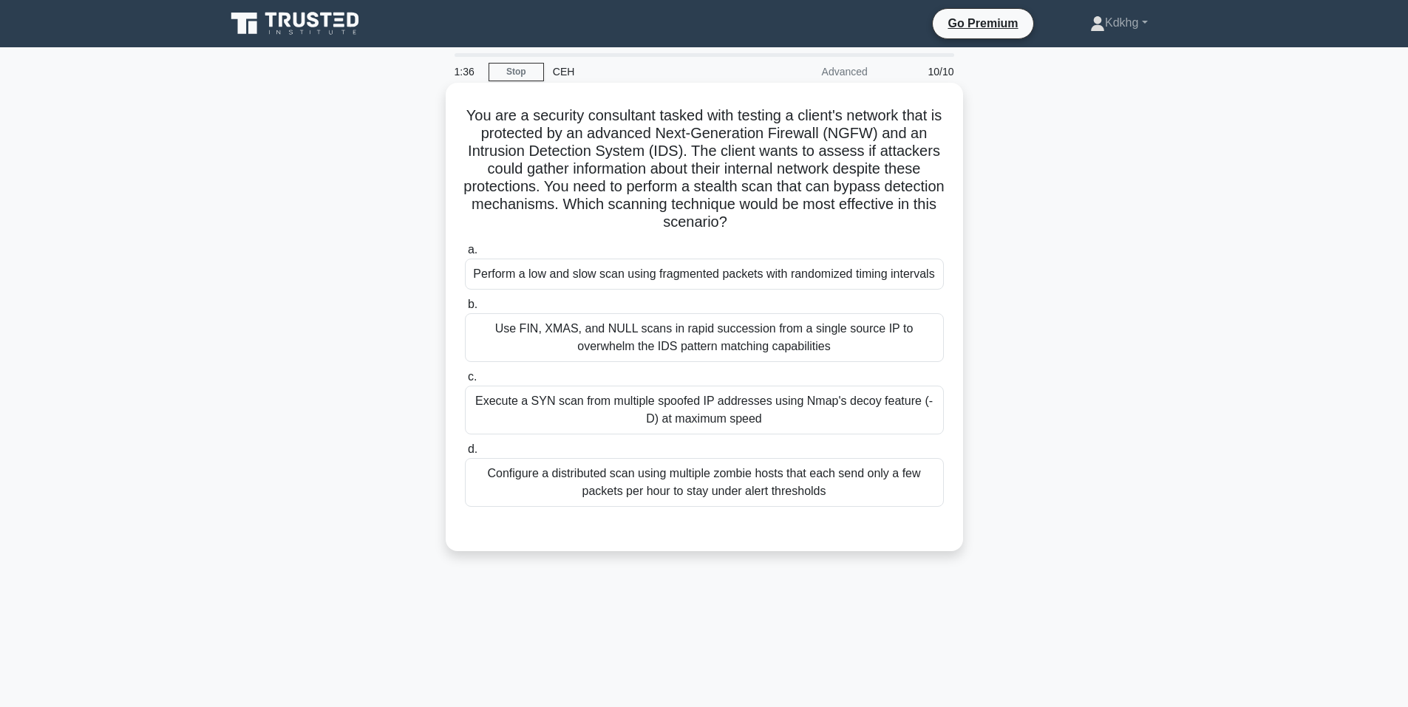
click at [744, 160] on h5 "You are a security consultant tasked with testing a client's network that is pr…" at bounding box center [705, 169] width 482 height 126
drag, startPoint x: 594, startPoint y: 188, endPoint x: 918, endPoint y: 193, distance: 324.6
click at [918, 193] on h5 "You are a security consultant tasked with testing a client's network that is pr…" at bounding box center [705, 169] width 482 height 126
drag, startPoint x: 478, startPoint y: 206, endPoint x: 813, endPoint y: 225, distance: 336.2
click at [813, 225] on h5 "You are a security consultant tasked with testing a client's network that is pr…" at bounding box center [705, 169] width 482 height 126
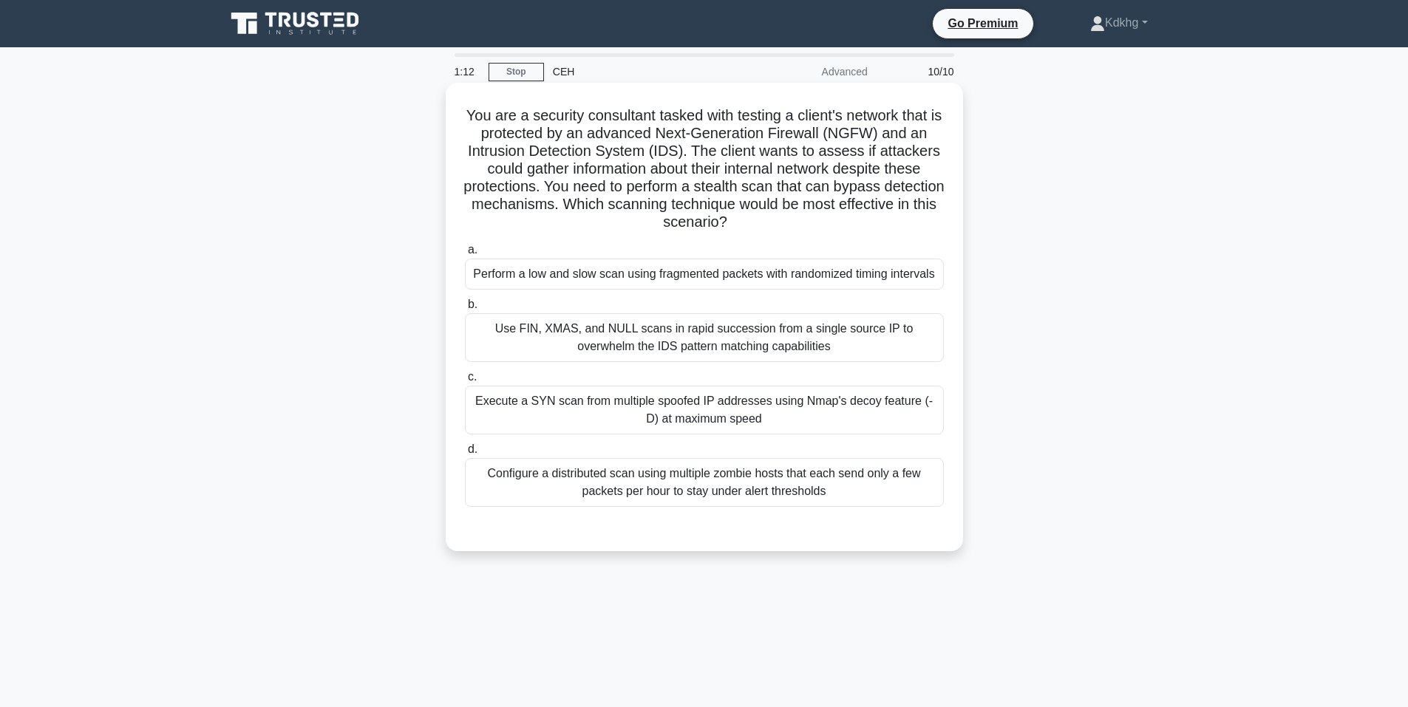
click at [812, 228] on h5 "You are a security consultant tasked with testing a client's network that is pr…" at bounding box center [705, 169] width 482 height 126
click at [827, 279] on div "Perform a low and slow scan using fragmented packets with randomized timing int…" at bounding box center [704, 274] width 479 height 31
click at [465, 255] on input "a. Perform a low and slow scan using fragmented packets with randomized timing …" at bounding box center [465, 250] width 0 height 10
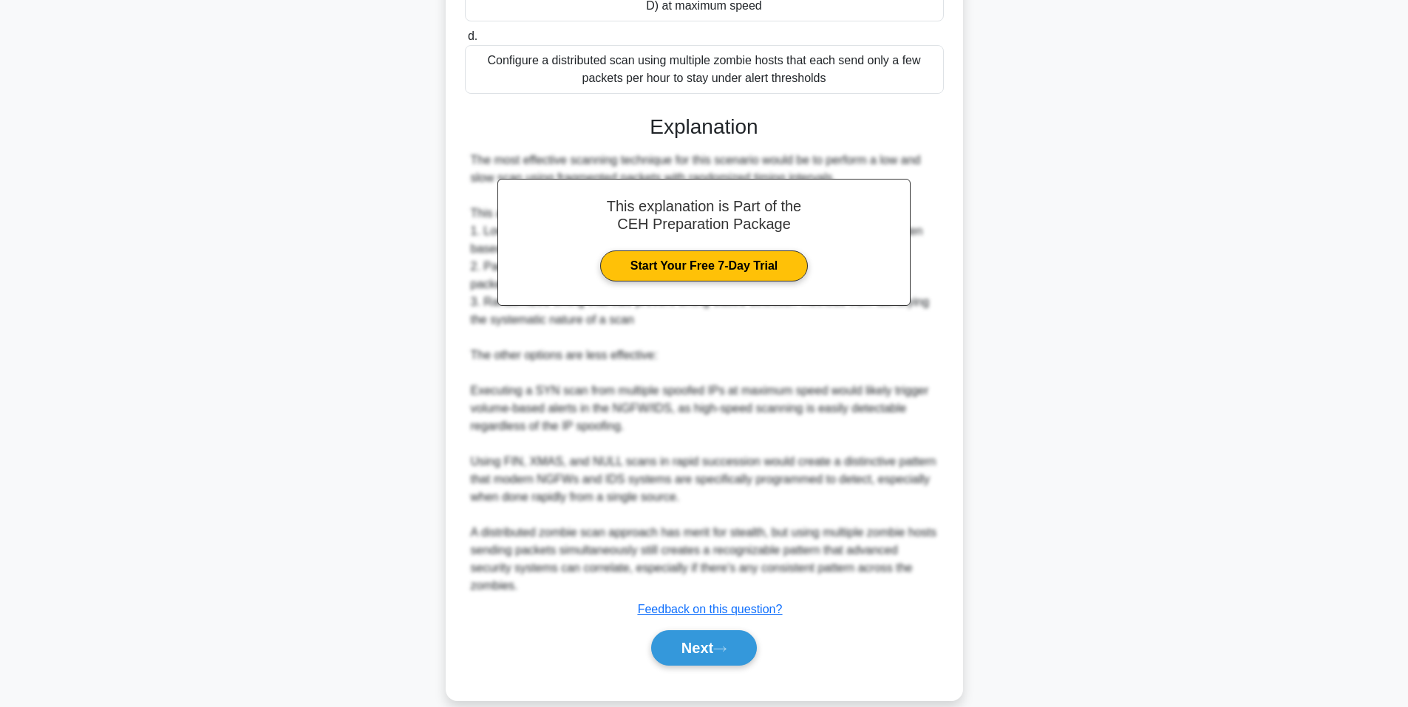
scroll to position [453, 0]
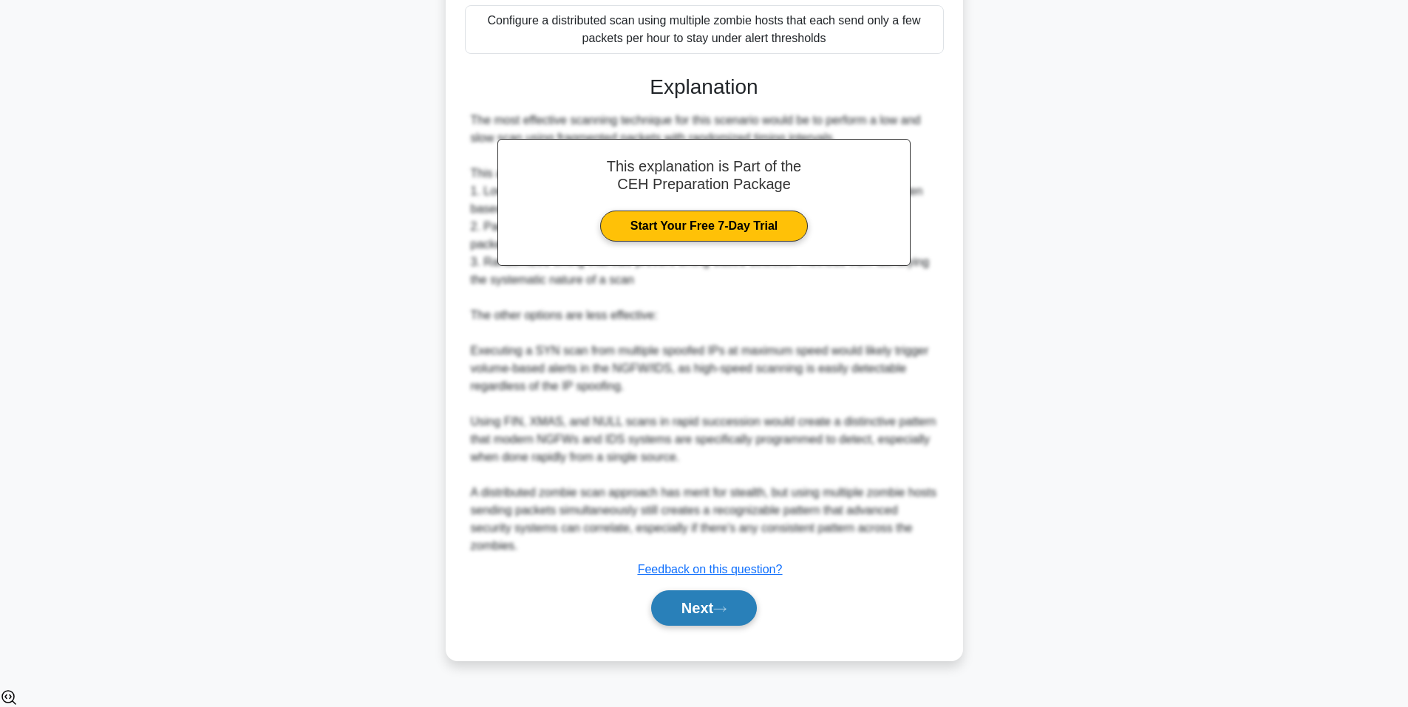
click at [651, 626] on button "Next" at bounding box center [704, 608] width 106 height 35
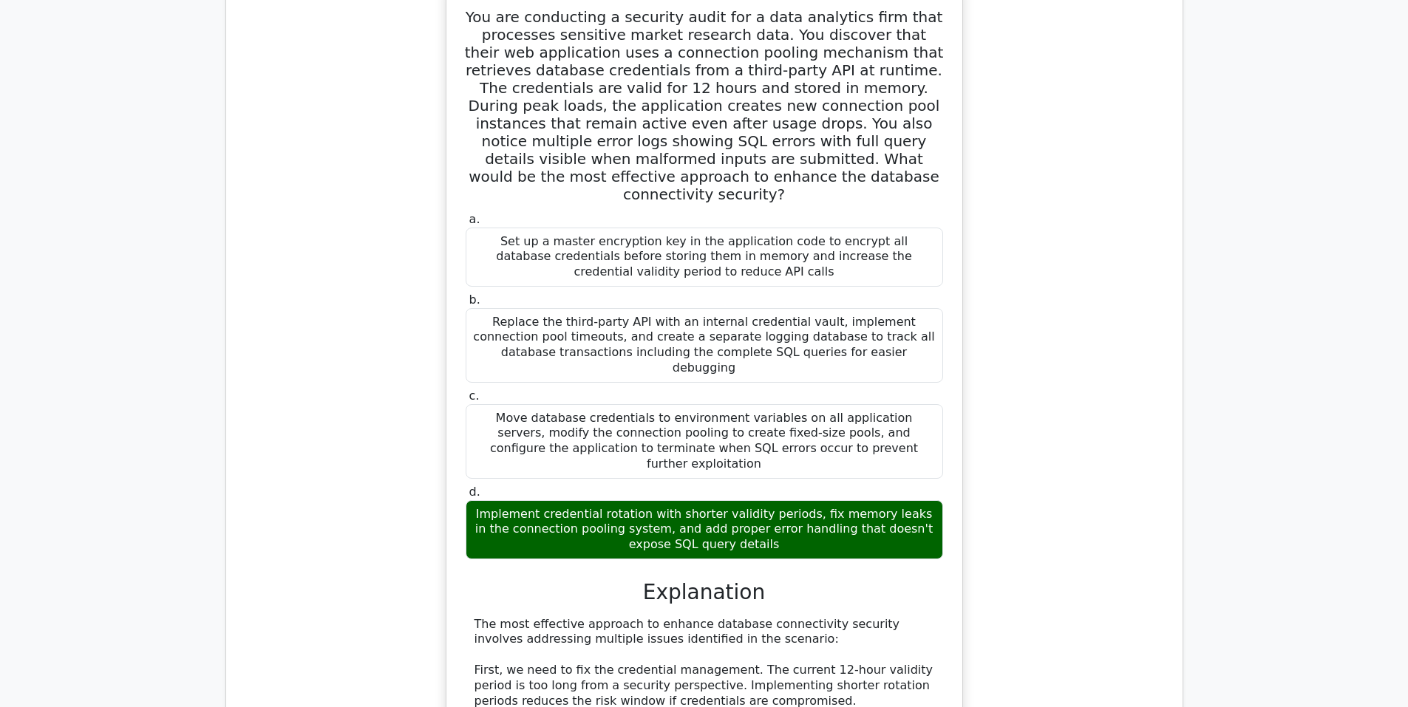
scroll to position [1331, 0]
